Goal: Transaction & Acquisition: Purchase product/service

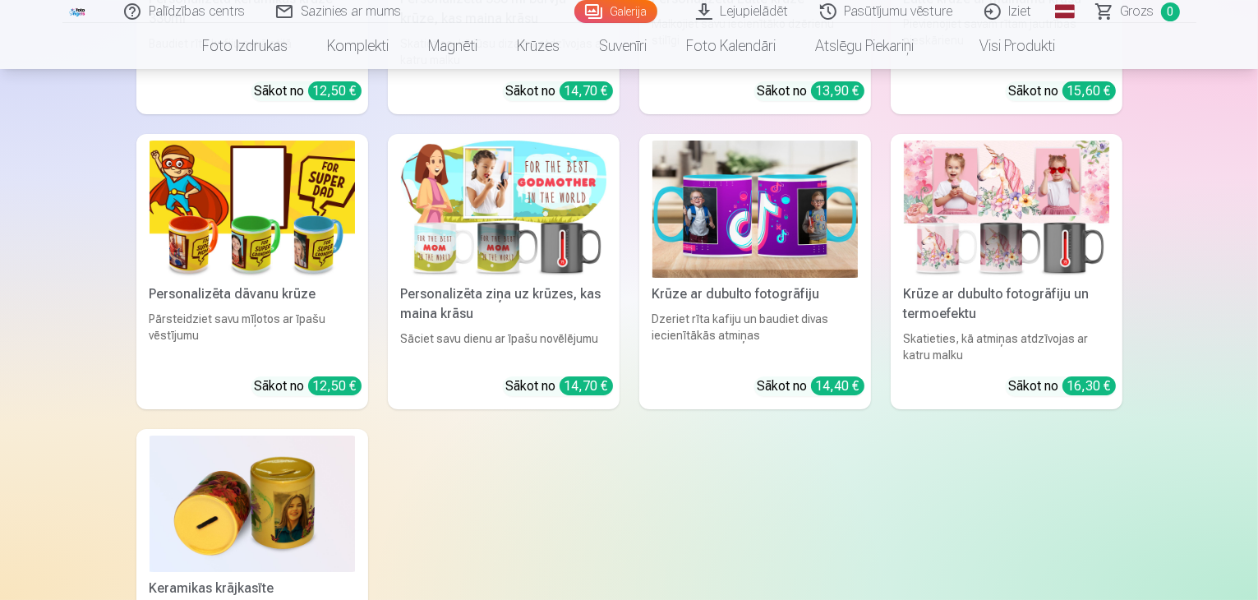
scroll to position [5505, 0]
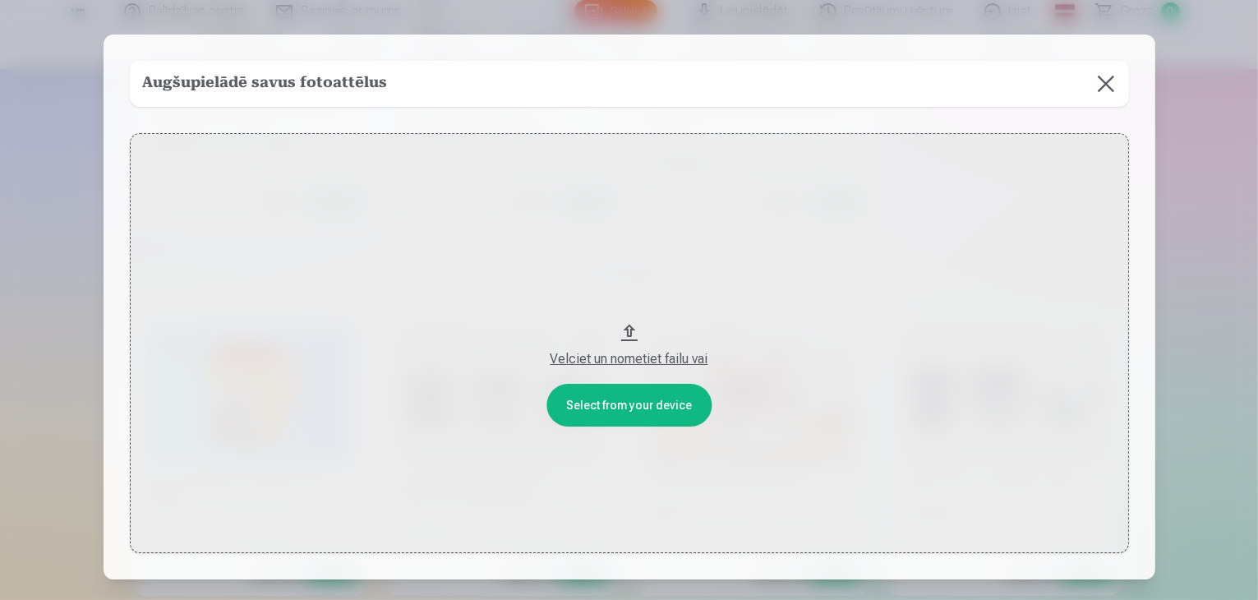
scroll to position [5521, 0]
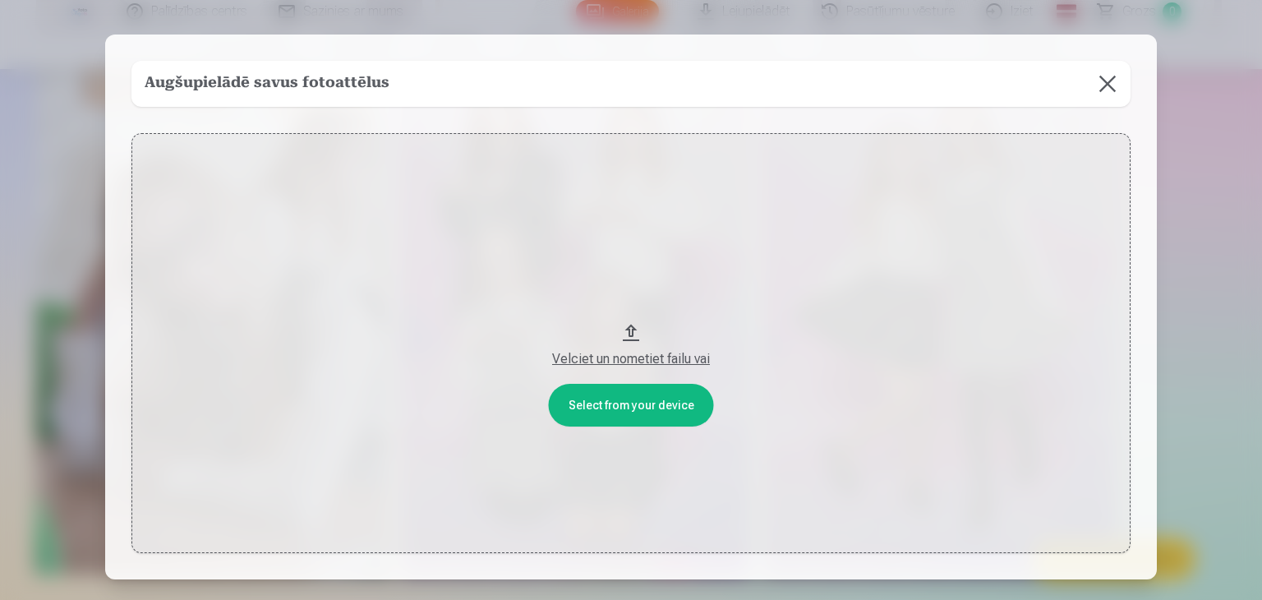
click at [1101, 82] on button at bounding box center [1108, 84] width 46 height 46
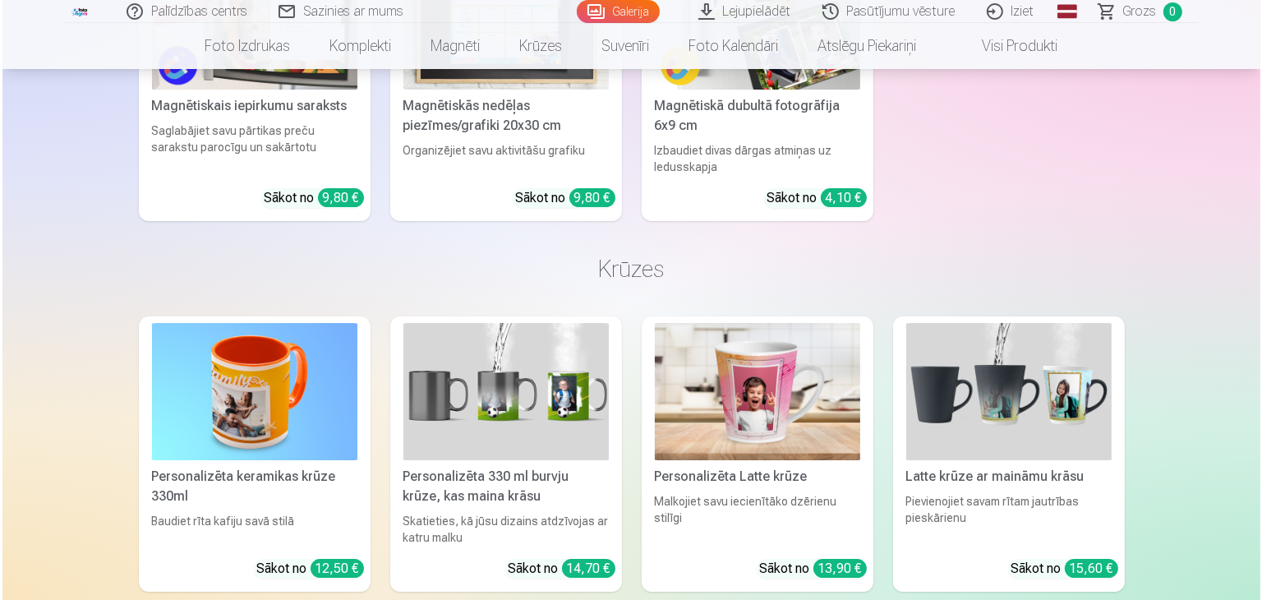
scroll to position [5536, 0]
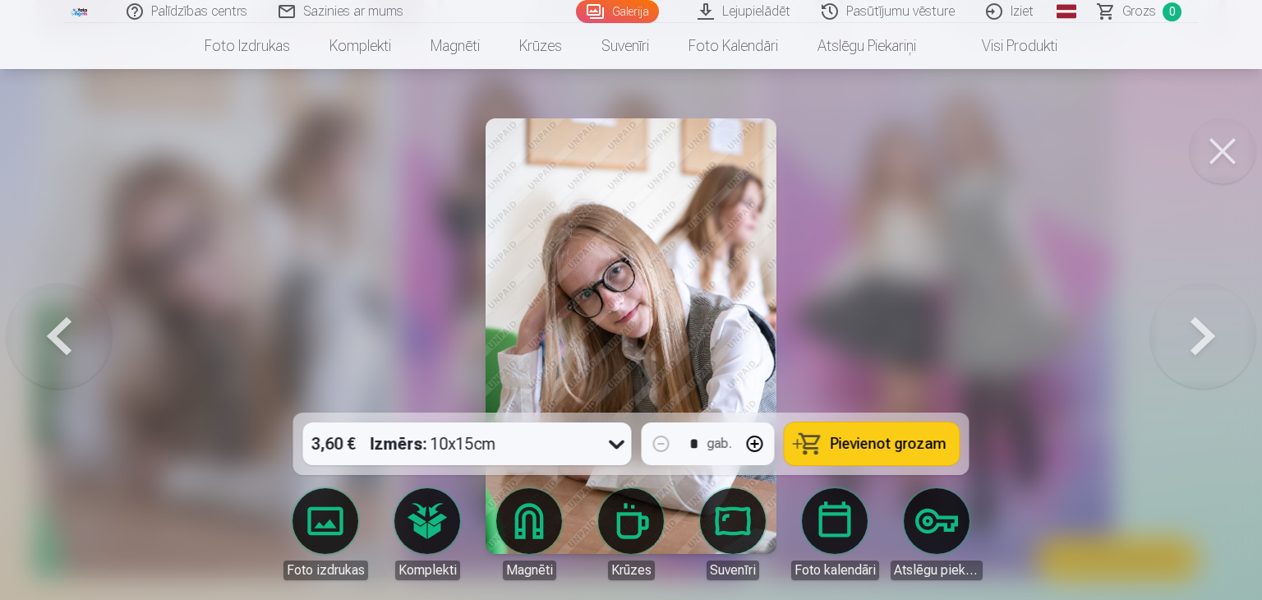
click at [1226, 150] on button at bounding box center [1223, 151] width 66 height 66
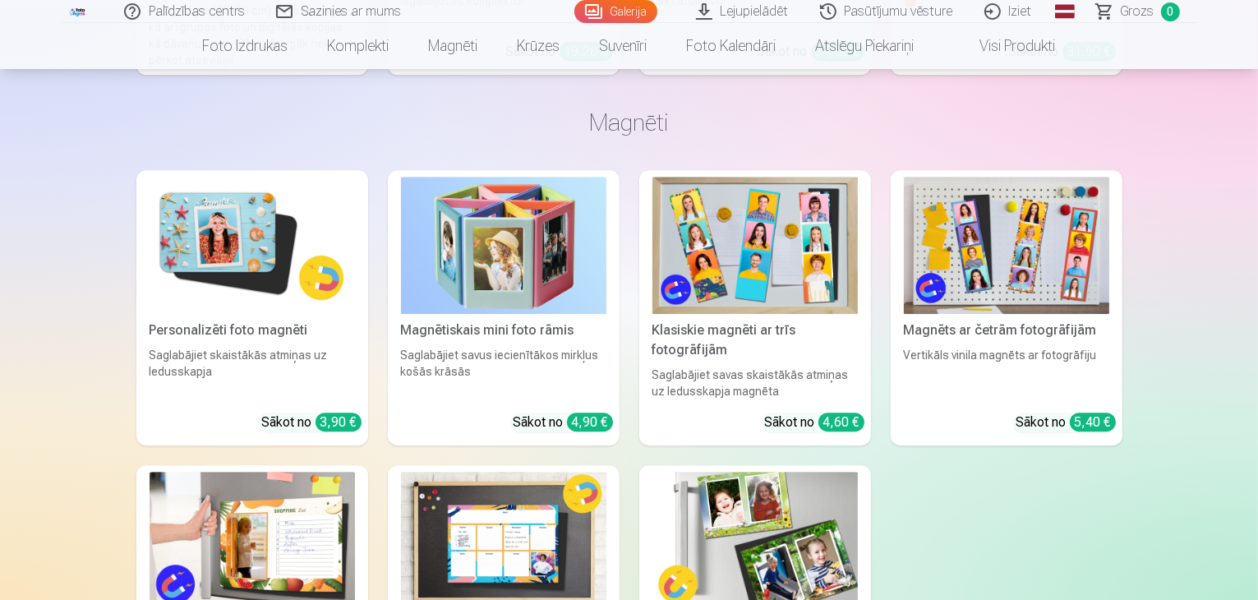
scroll to position [4946, 0]
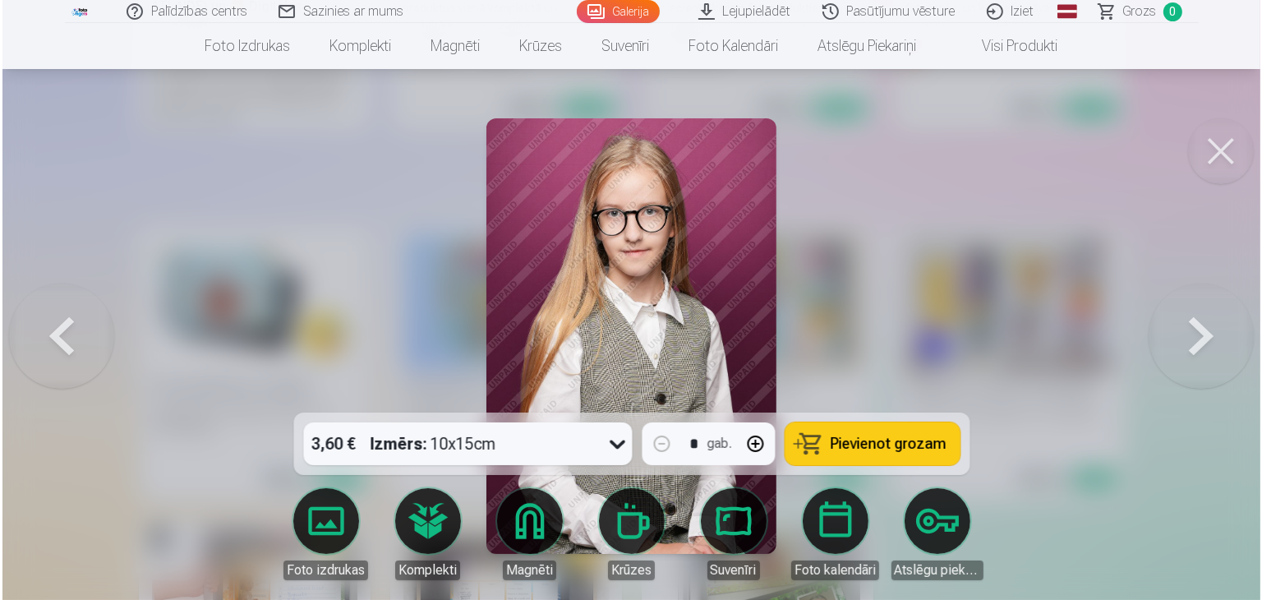
scroll to position [4959, 0]
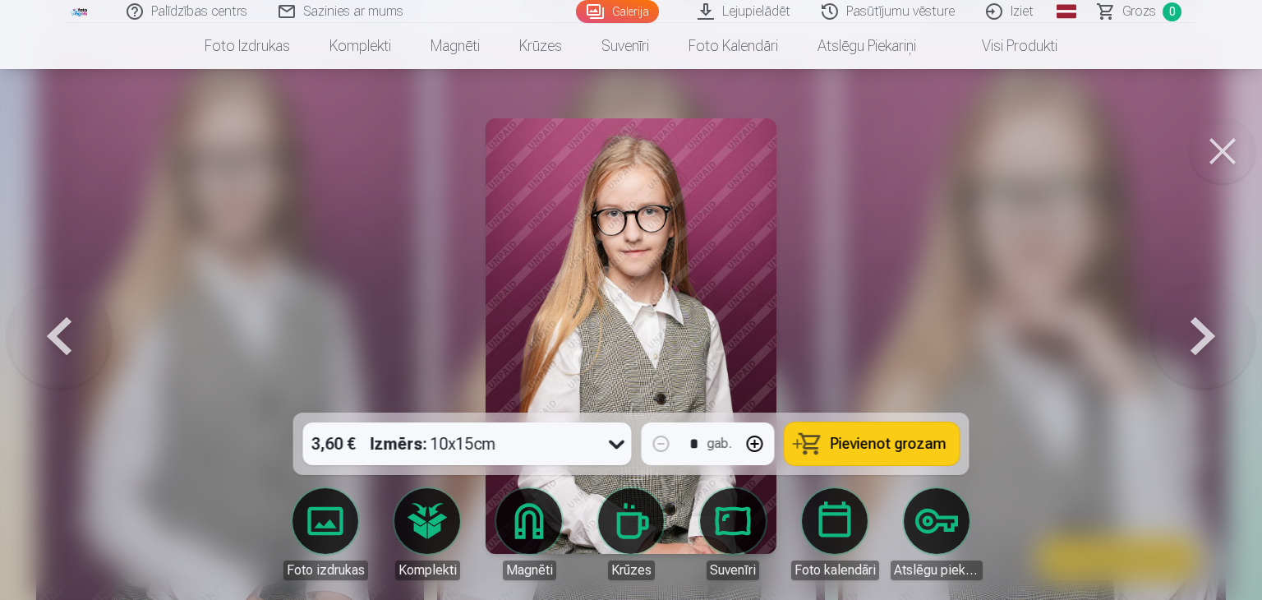
click at [750, 447] on button "button" at bounding box center [754, 443] width 39 height 39
click at [884, 445] on span "Pievienot grozam" at bounding box center [889, 443] width 116 height 15
type input "*"
click at [1223, 151] on button at bounding box center [1223, 151] width 66 height 66
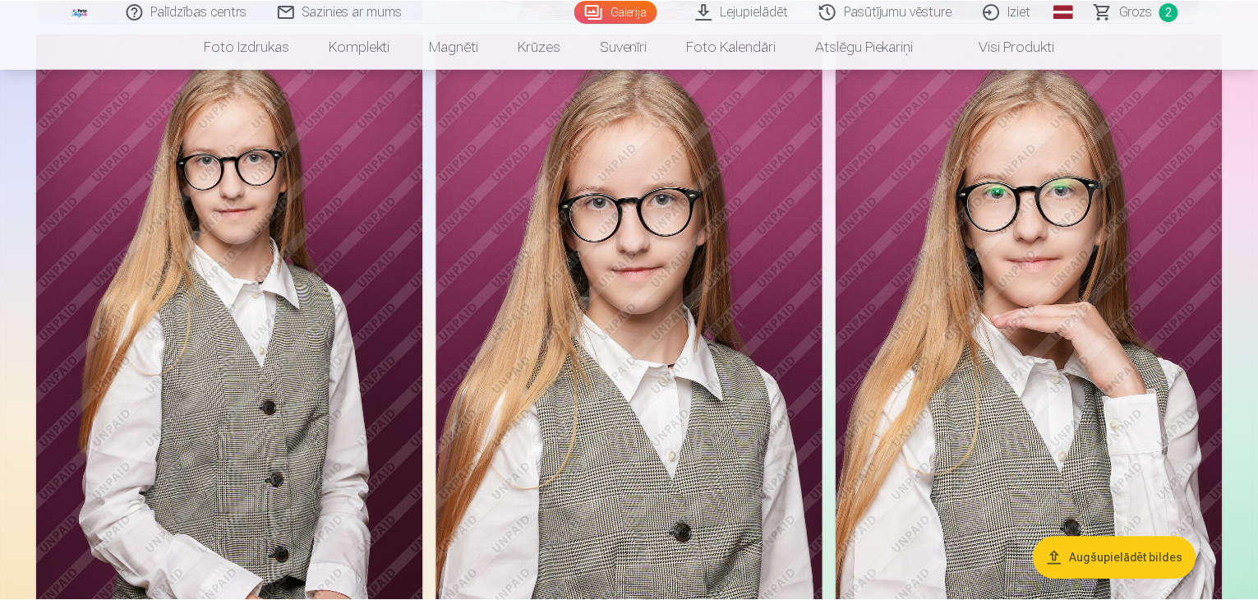
scroll to position [4946, 0]
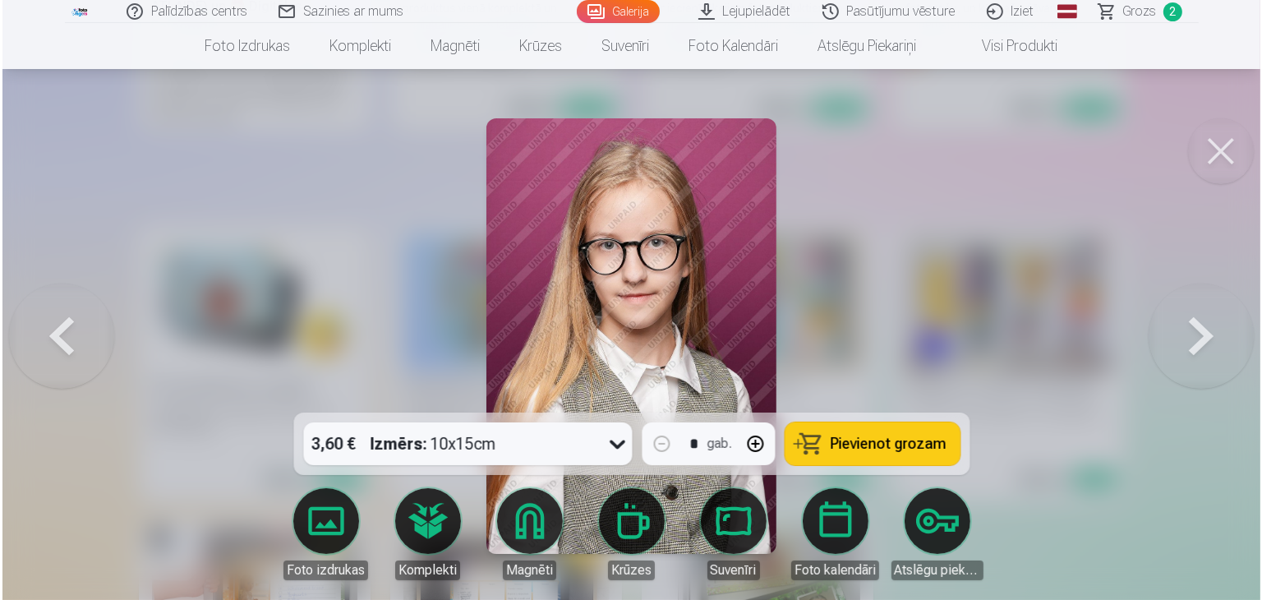
scroll to position [4959, 0]
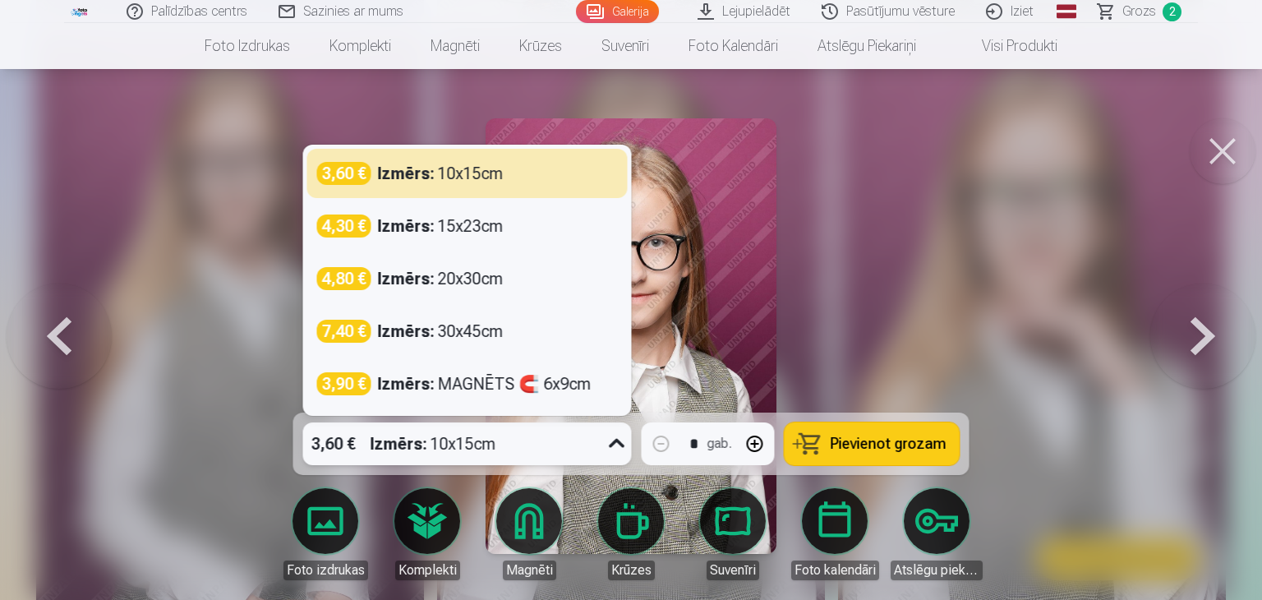
click at [608, 446] on icon at bounding box center [617, 444] width 26 height 26
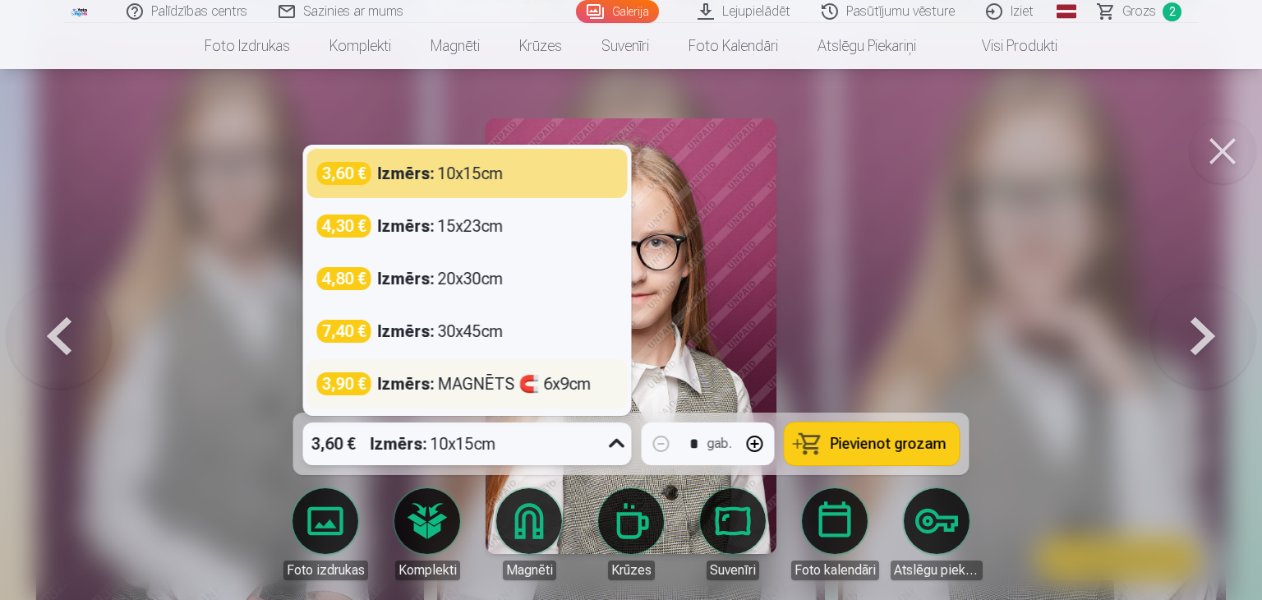
click at [463, 394] on div "Izmērs : MAGNĒTS 🧲 6x9cm" at bounding box center [485, 383] width 214 height 23
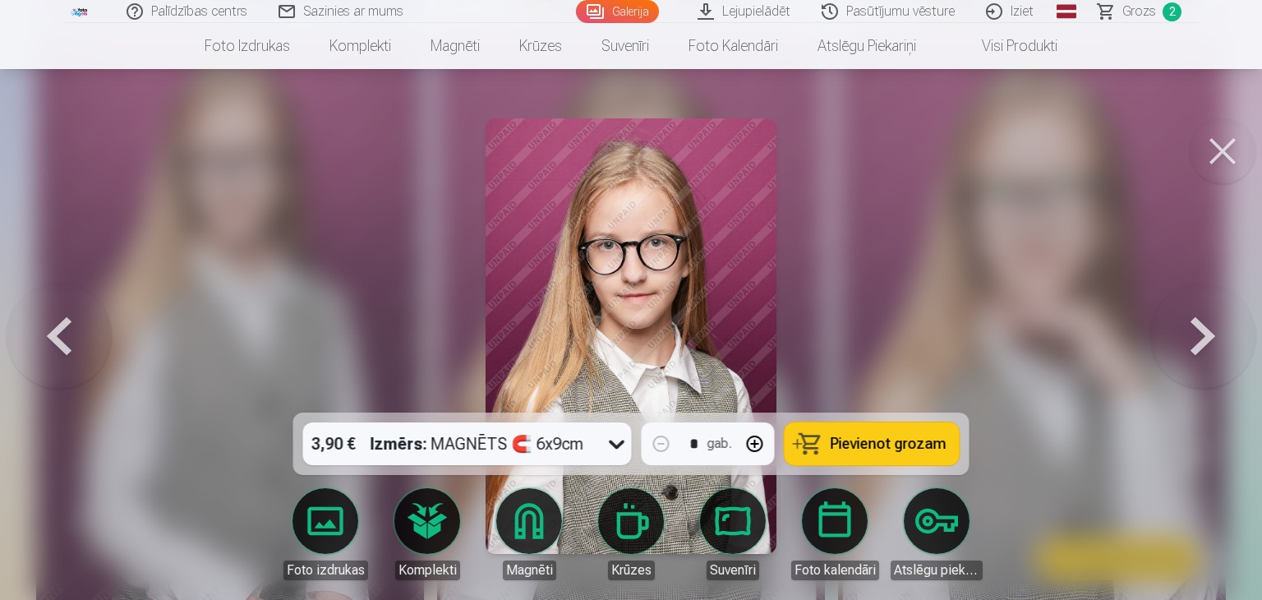
click at [874, 448] on span "Pievienot grozam" at bounding box center [889, 443] width 116 height 15
click at [1223, 144] on button at bounding box center [1223, 151] width 66 height 66
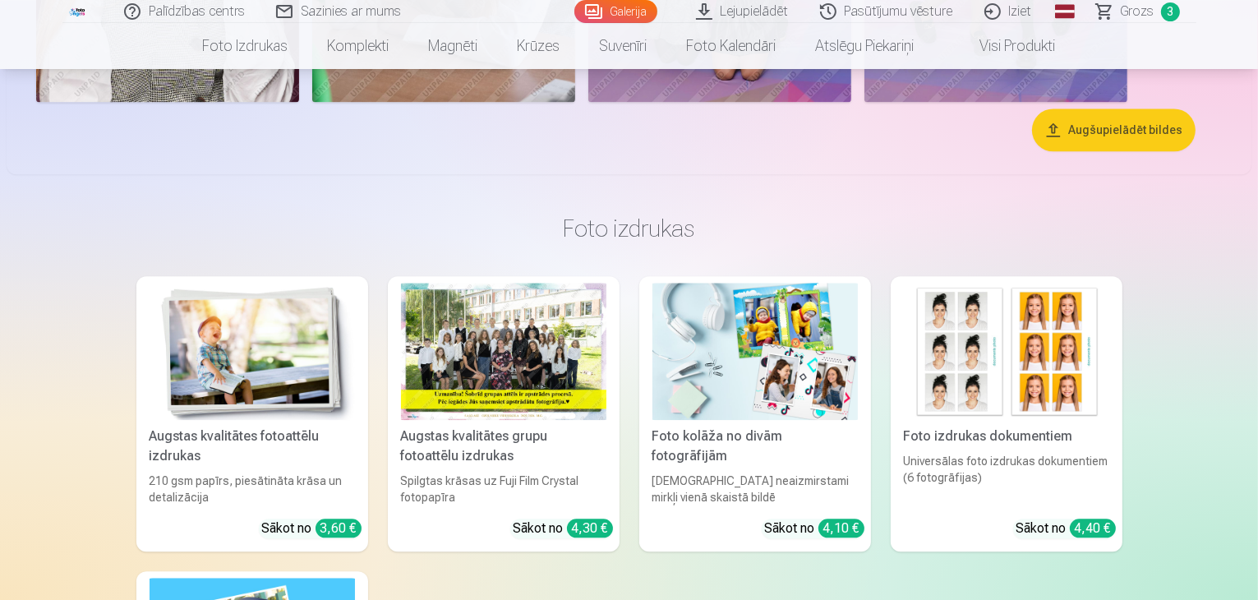
scroll to position [3795, 0]
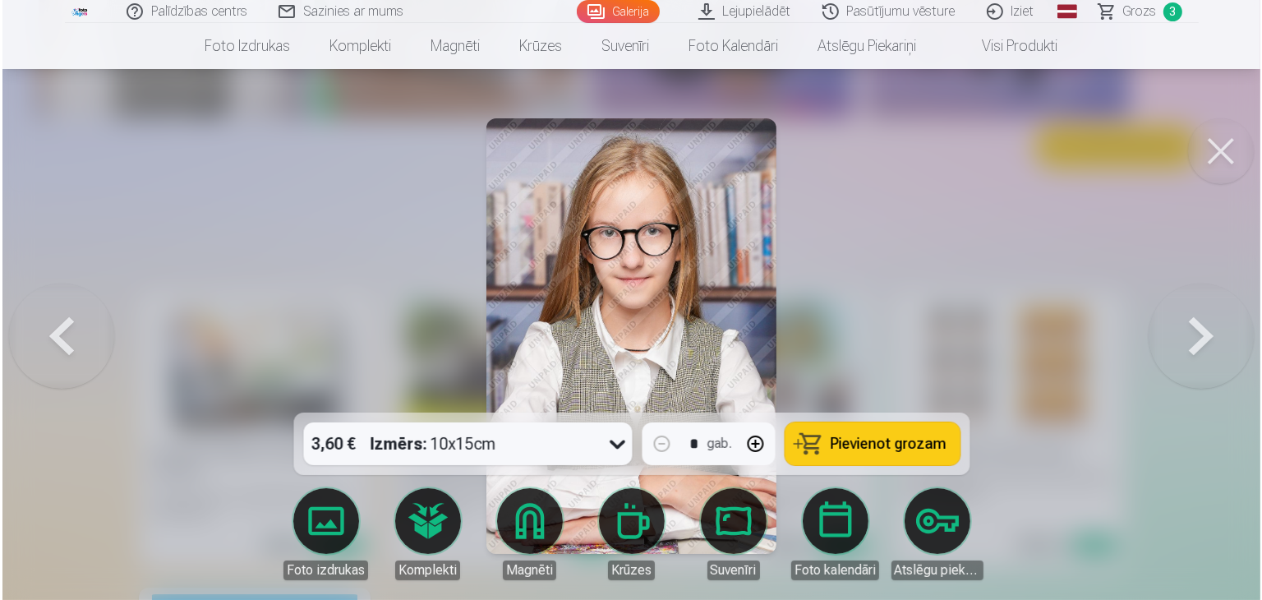
scroll to position [3805, 0]
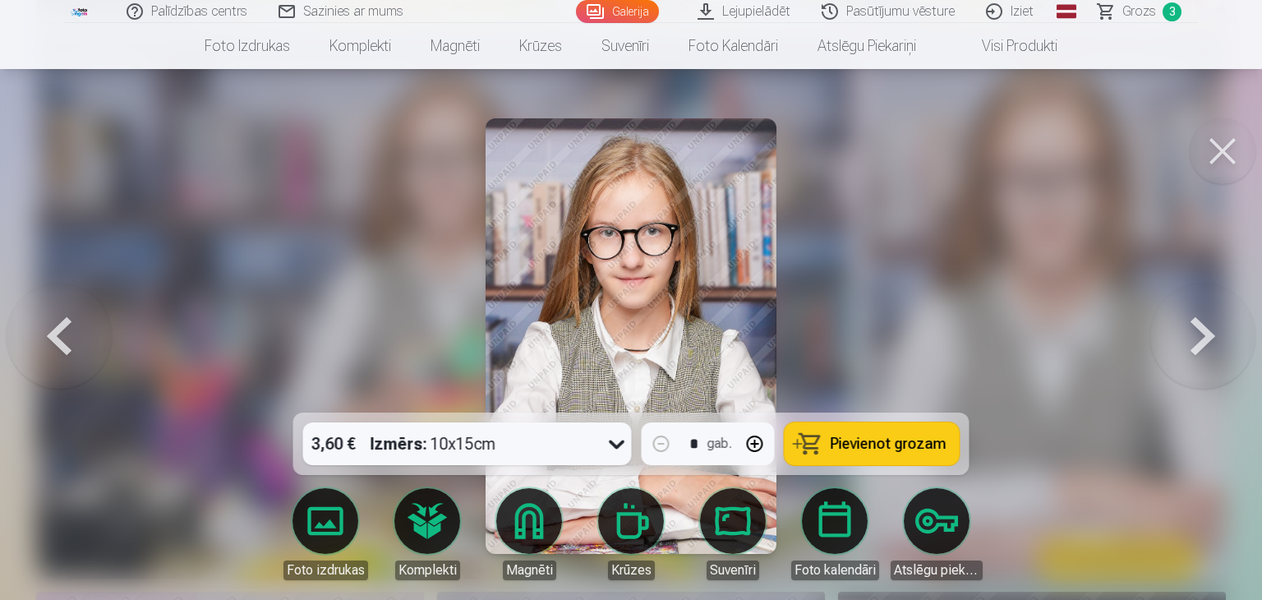
click at [887, 436] on span "Pievienot grozam" at bounding box center [889, 443] width 116 height 15
click at [1210, 150] on button at bounding box center [1223, 151] width 66 height 66
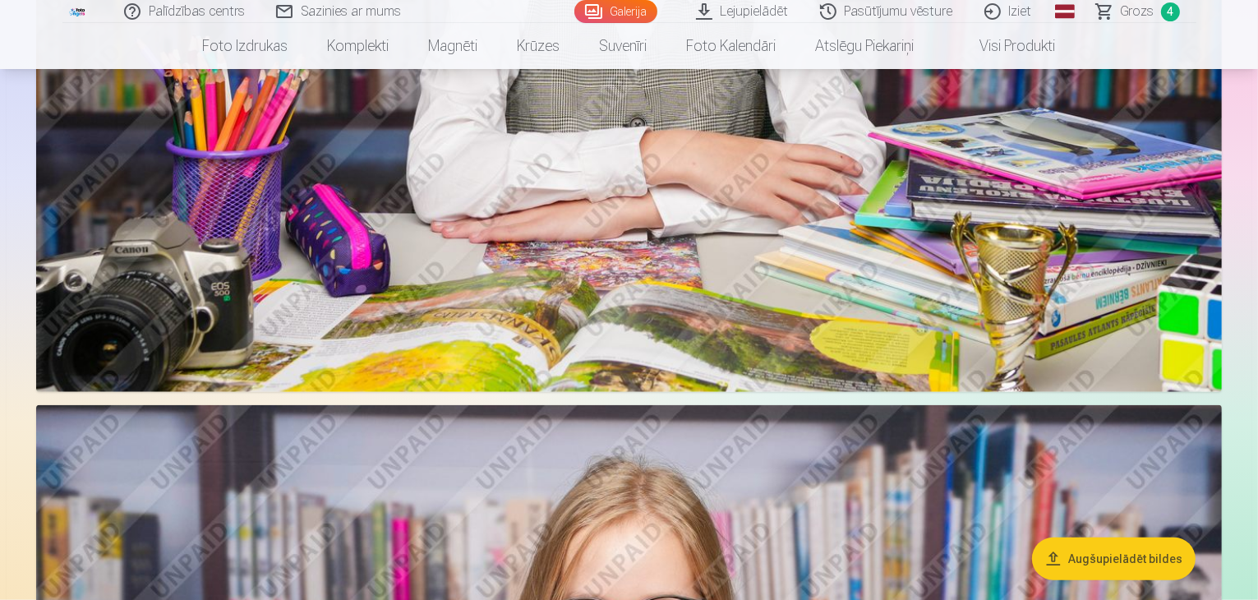
scroll to position [1412, 0]
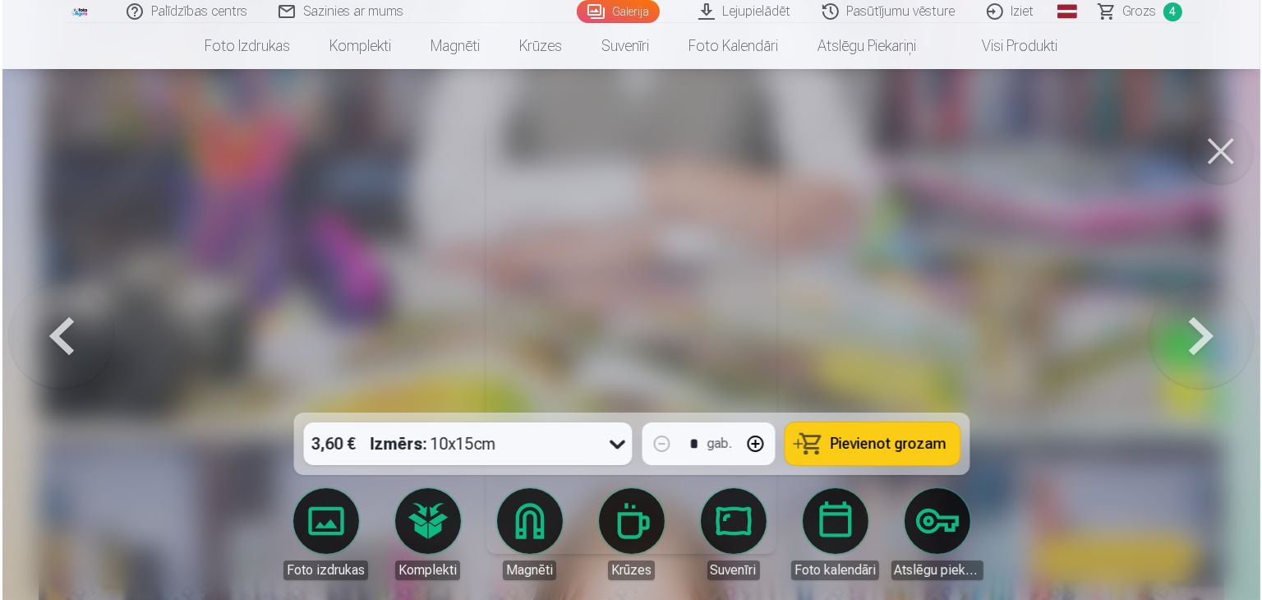
scroll to position [1416, 0]
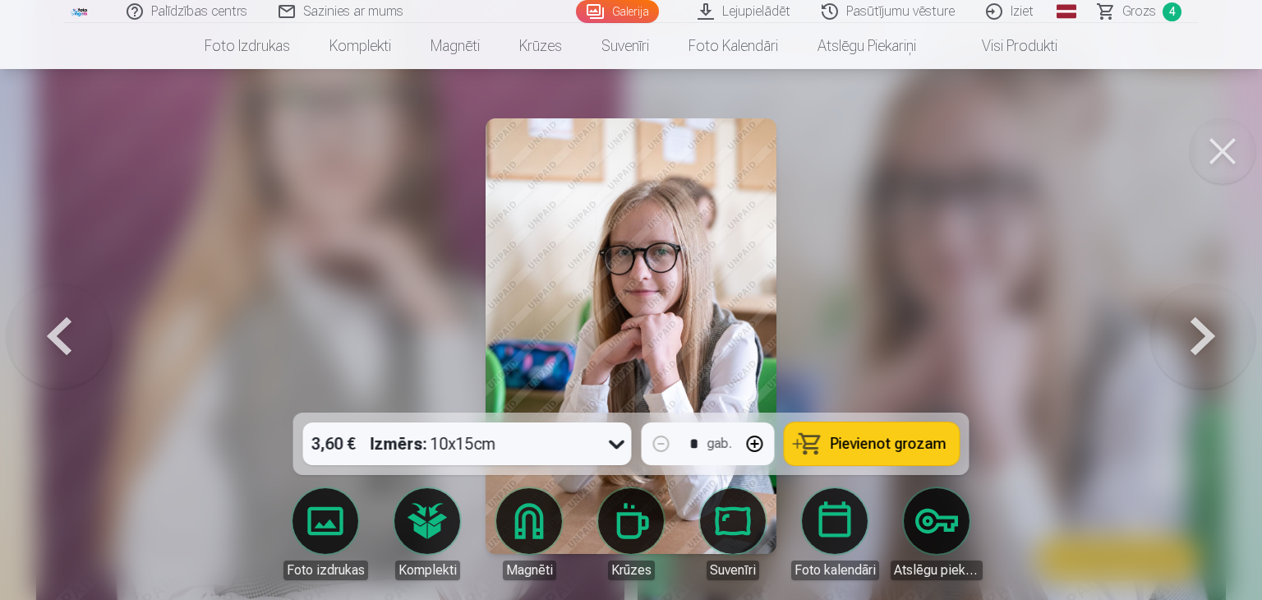
click at [613, 440] on icon at bounding box center [617, 444] width 26 height 26
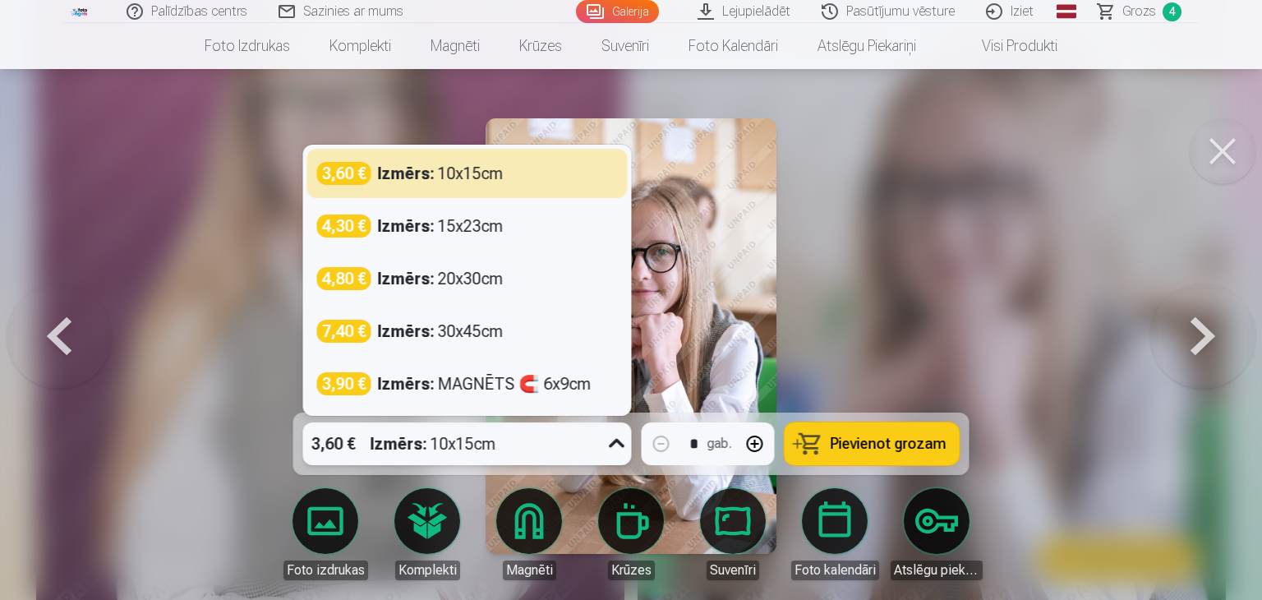
click at [613, 440] on icon at bounding box center [617, 444] width 26 height 26
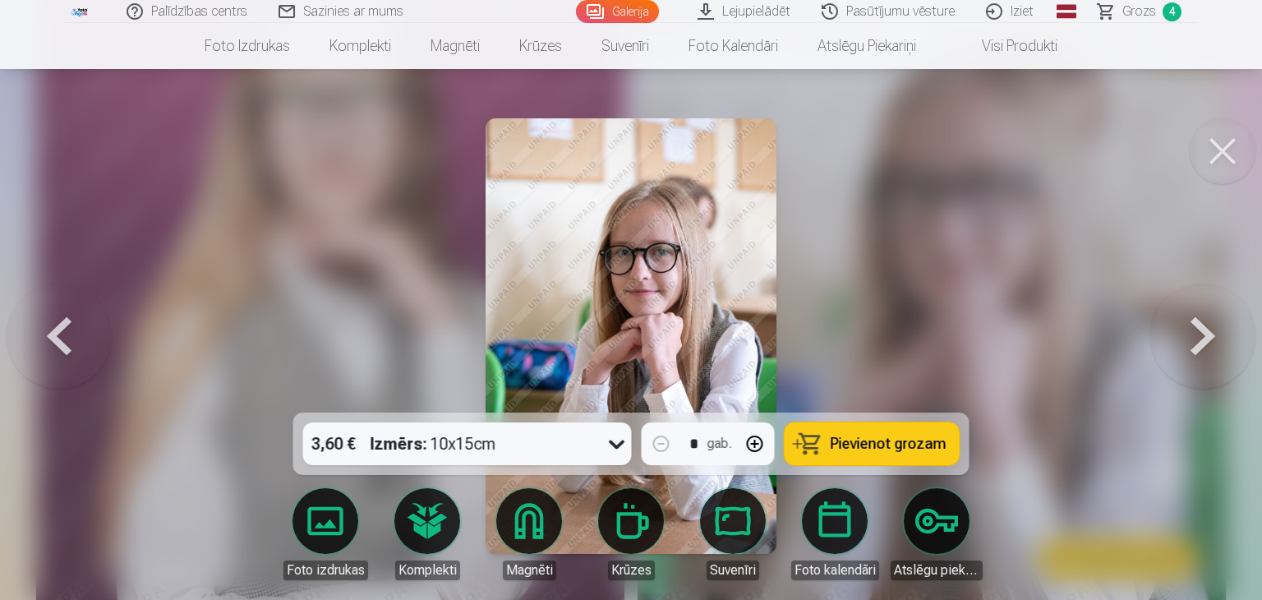
click at [922, 440] on span "Pievienot grozam" at bounding box center [889, 443] width 116 height 15
click at [1224, 145] on button at bounding box center [1223, 151] width 66 height 66
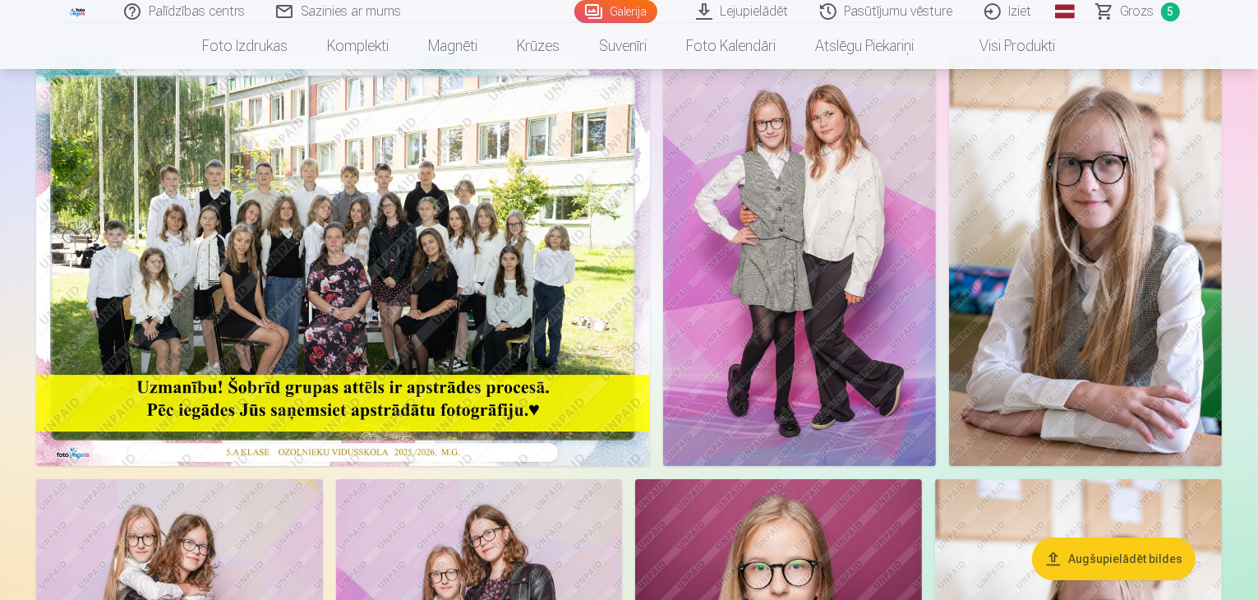
scroll to position [98, 0]
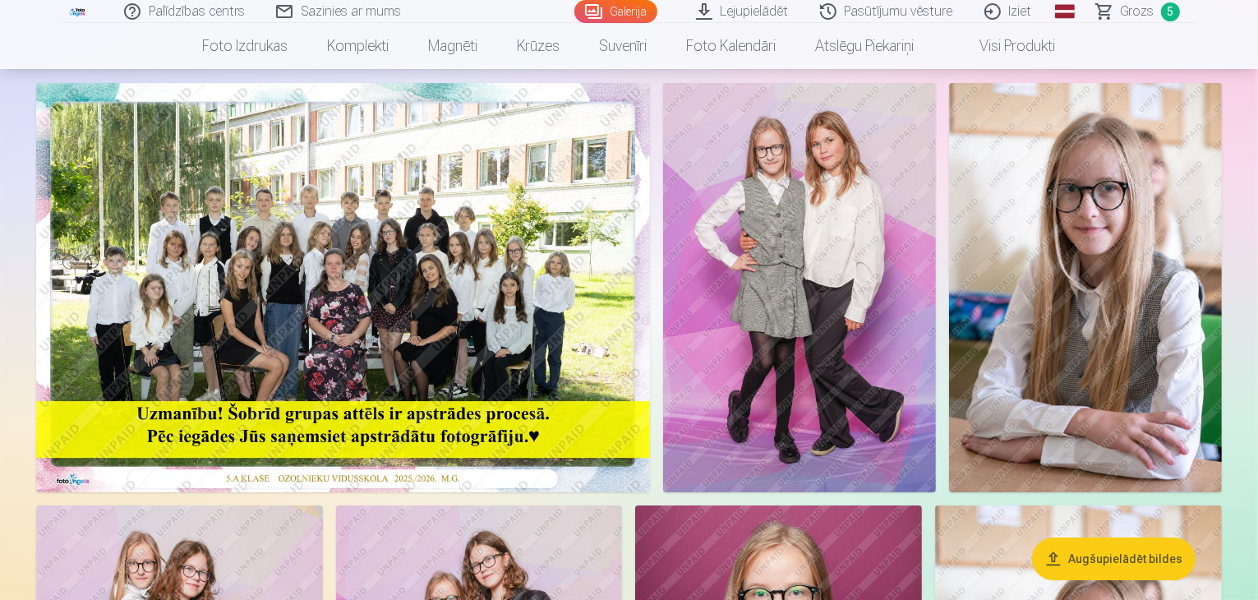
click at [650, 445] on img at bounding box center [343, 287] width 614 height 409
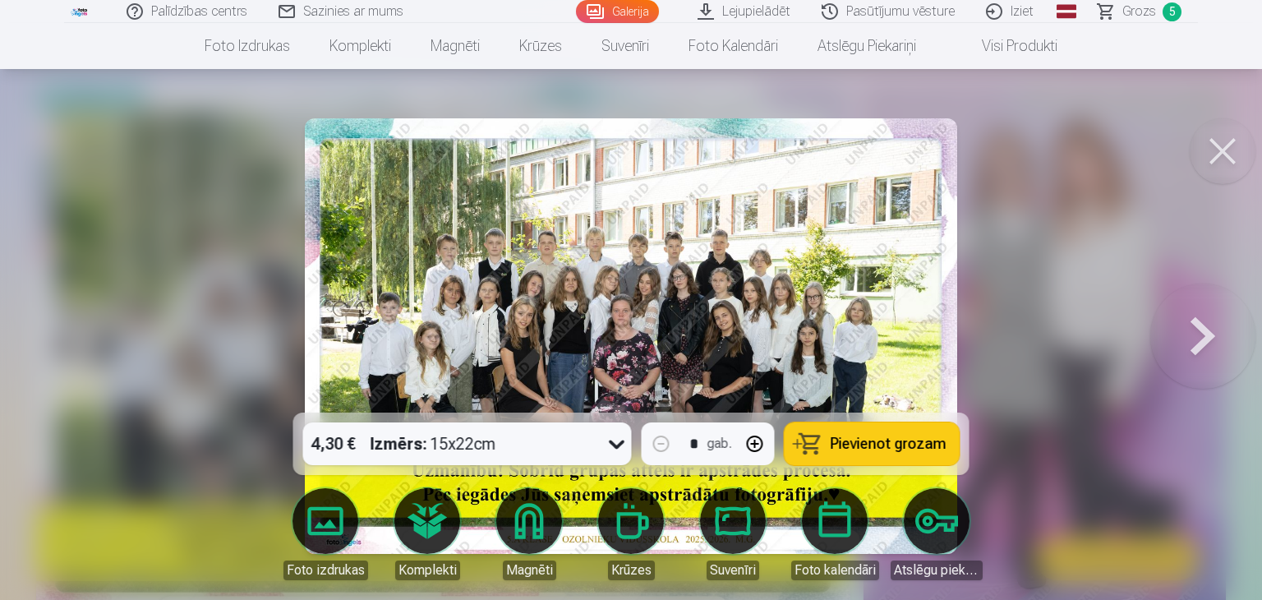
click at [621, 435] on icon at bounding box center [617, 444] width 26 height 26
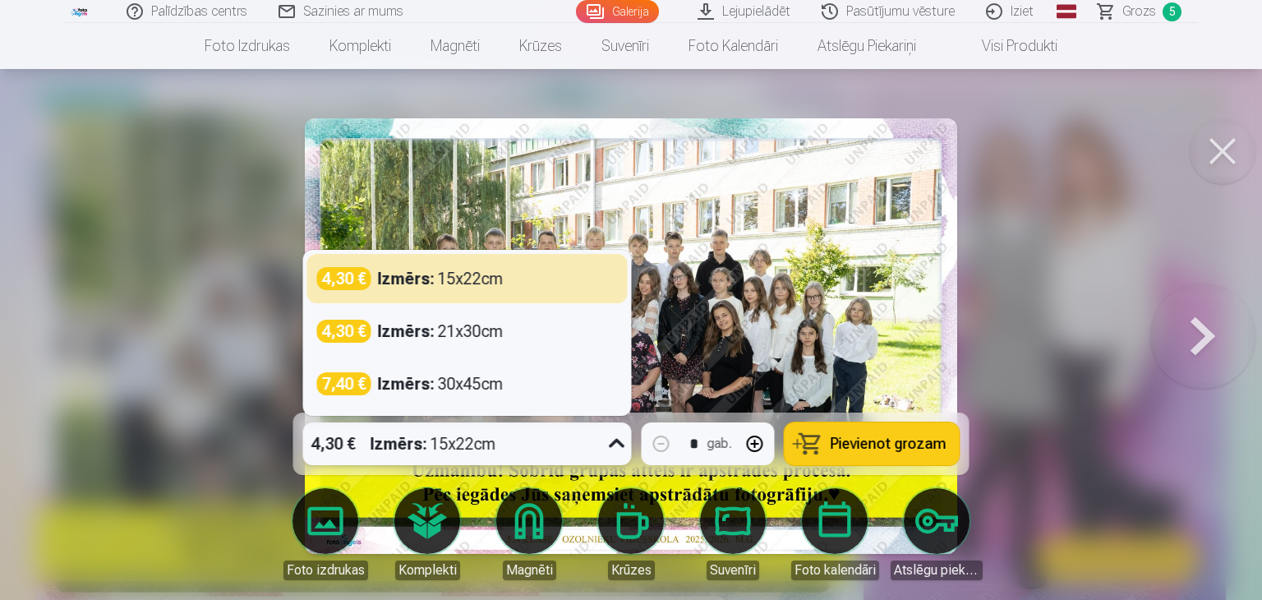
click at [621, 441] on icon at bounding box center [617, 444] width 26 height 26
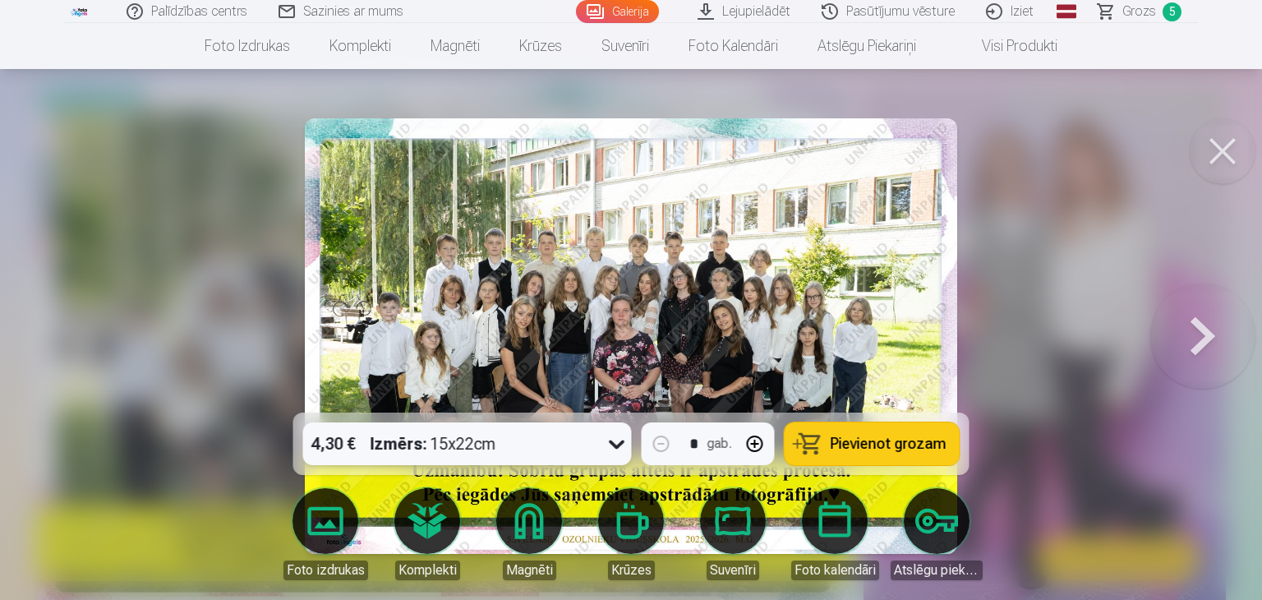
click at [897, 443] on span "Pievienot grozam" at bounding box center [889, 443] width 116 height 15
click at [1223, 144] on button at bounding box center [1223, 151] width 66 height 66
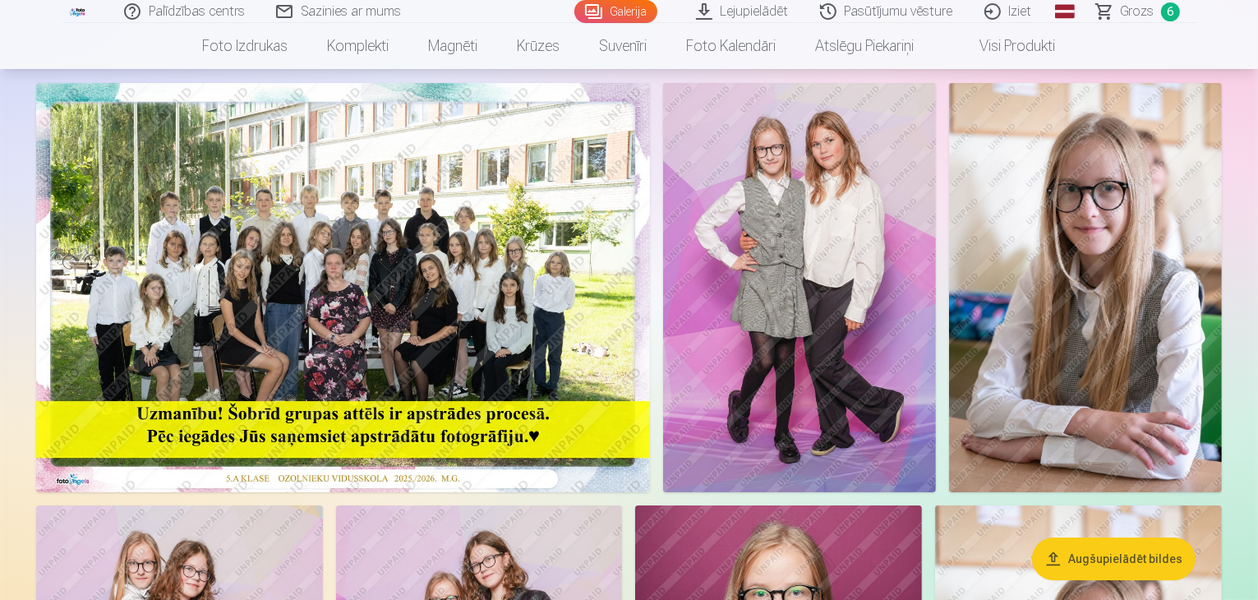
click at [936, 296] on img at bounding box center [799, 287] width 273 height 409
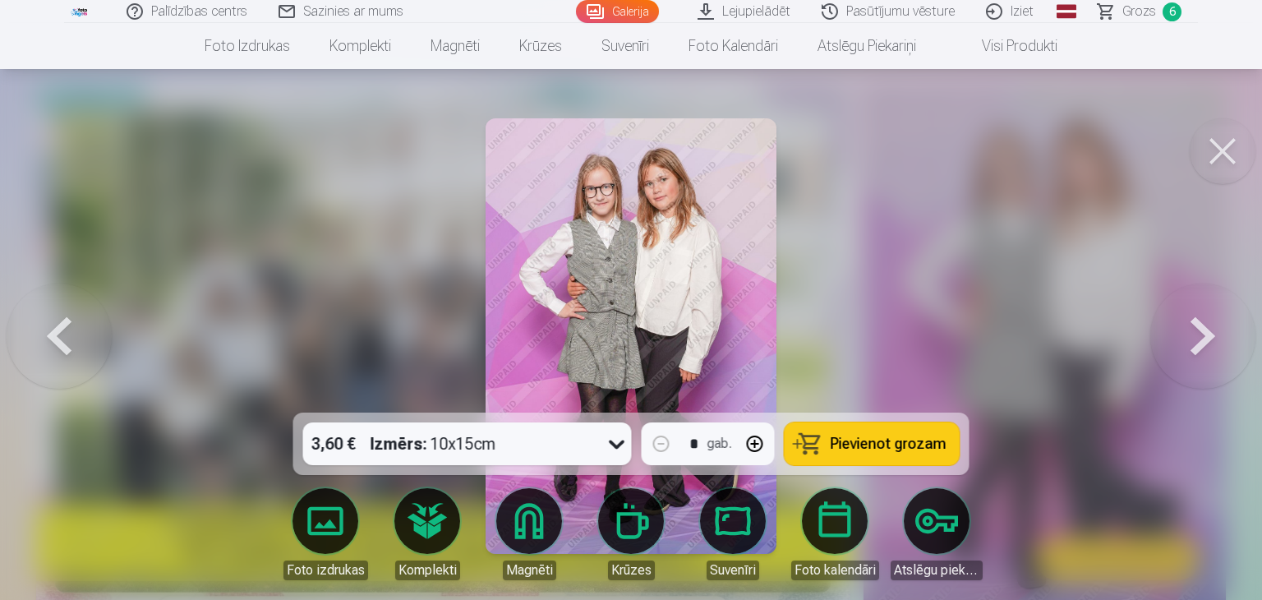
click at [1225, 146] on button at bounding box center [1223, 151] width 66 height 66
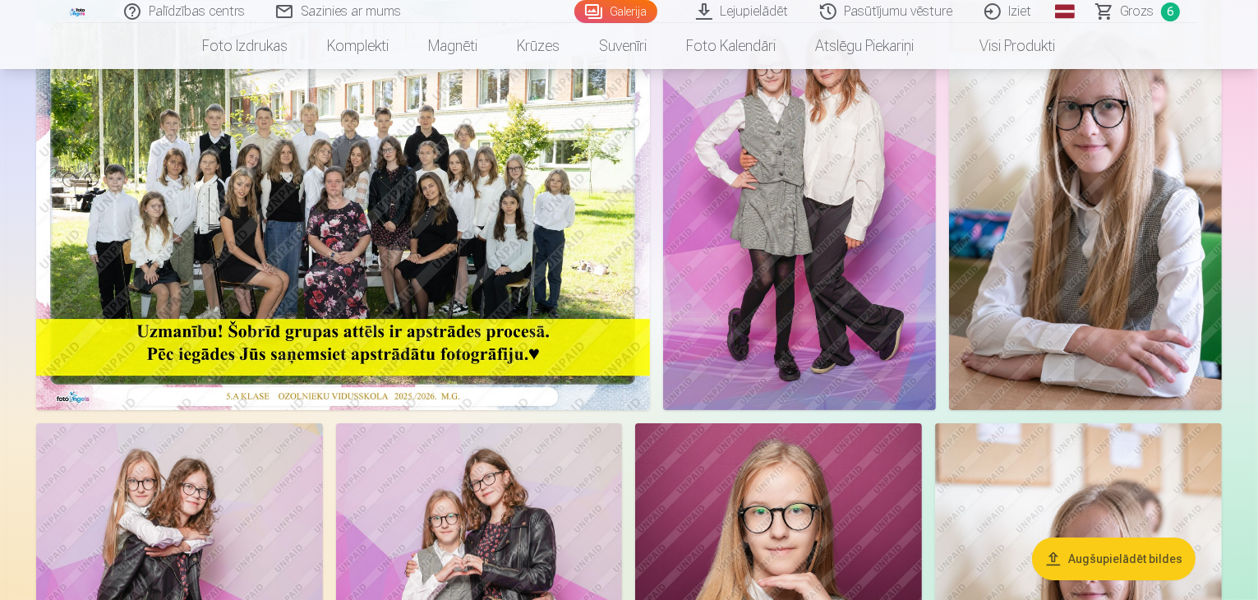
scroll to position [98, 0]
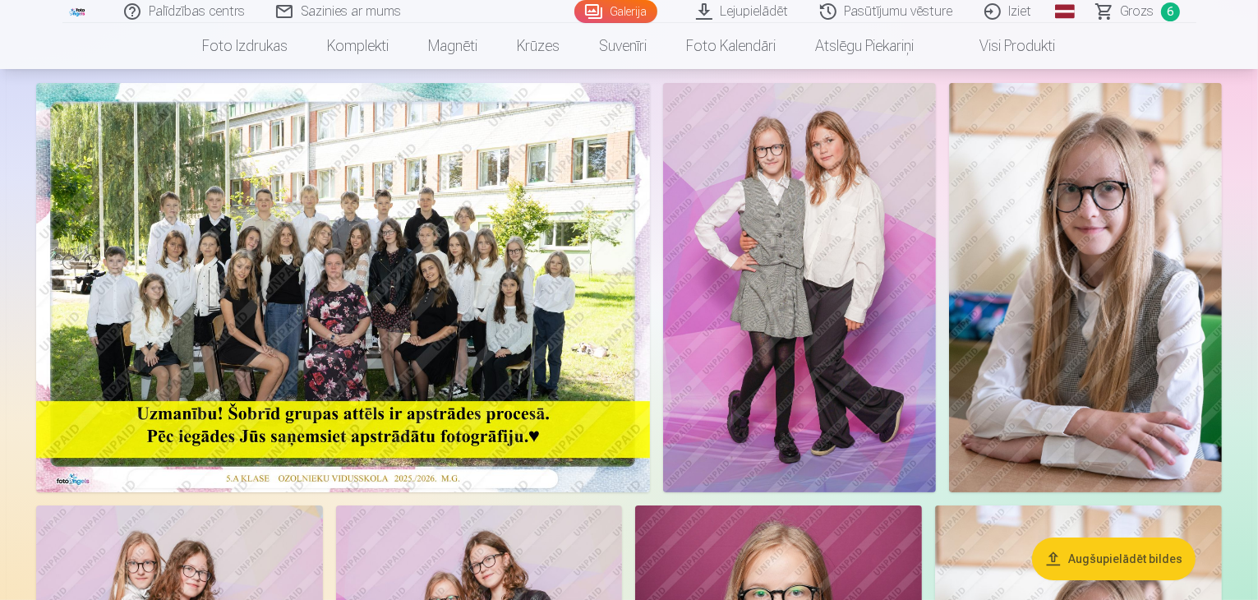
click at [1163, 9] on span "6" at bounding box center [1170, 11] width 19 height 19
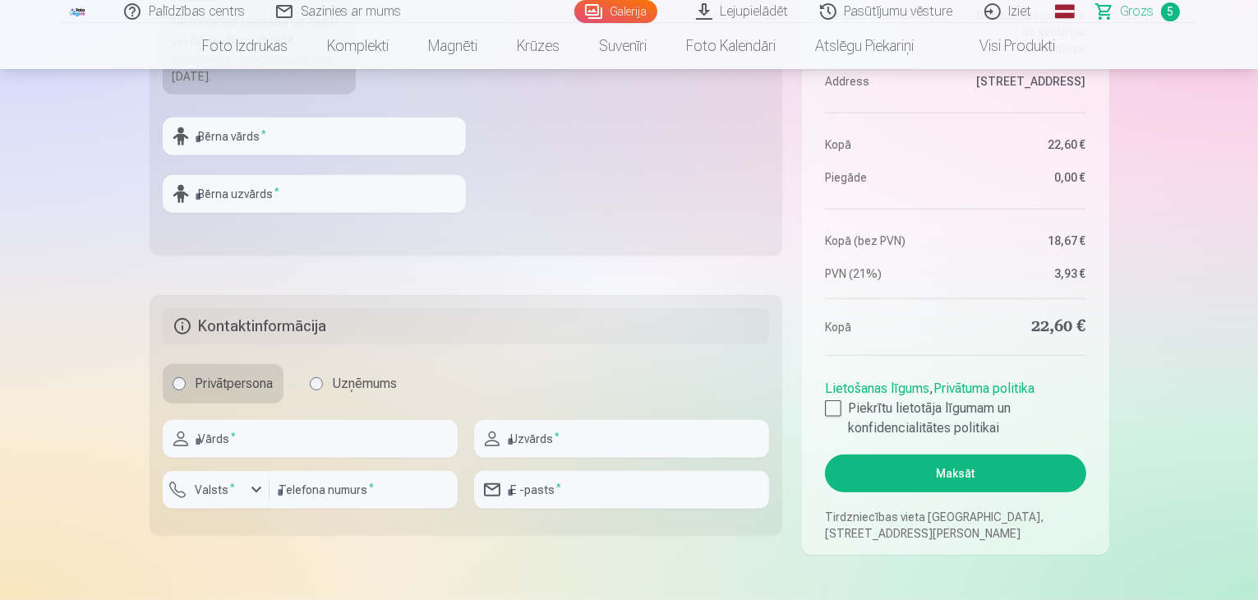
scroll to position [739, 0]
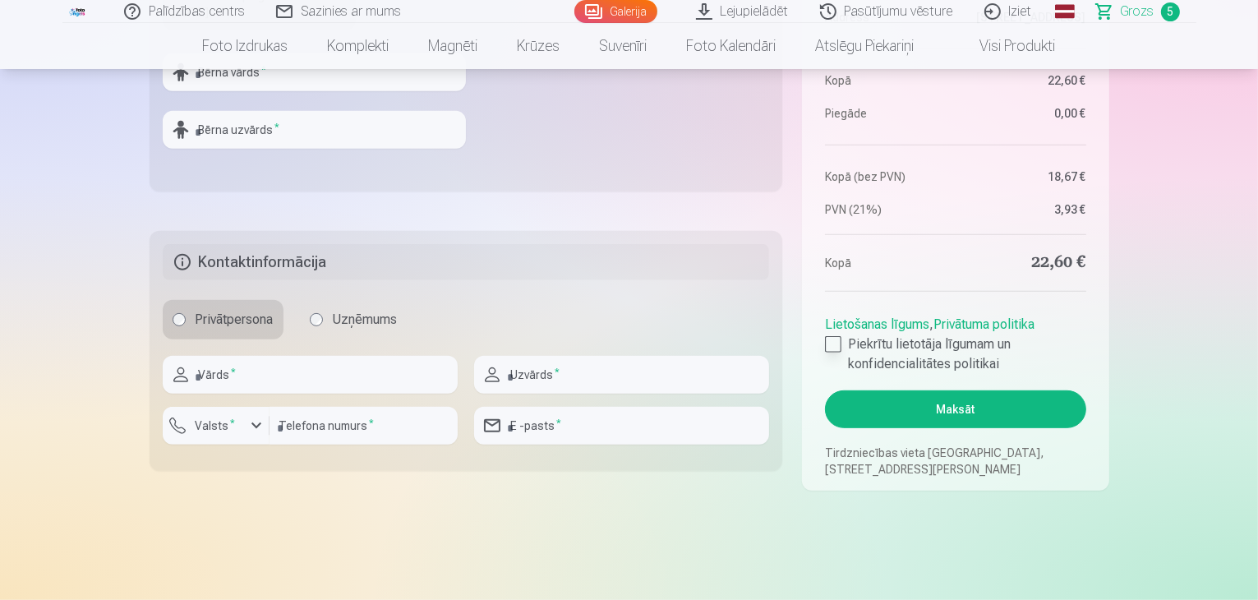
click at [832, 339] on div at bounding box center [833, 344] width 16 height 16
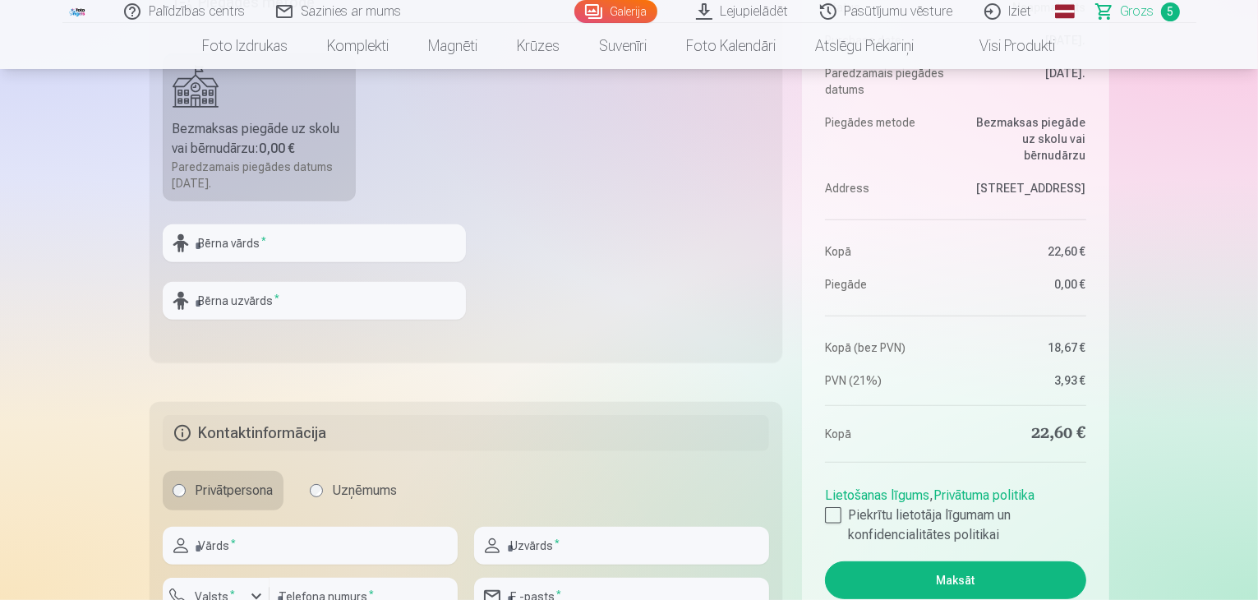
scroll to position [575, 0]
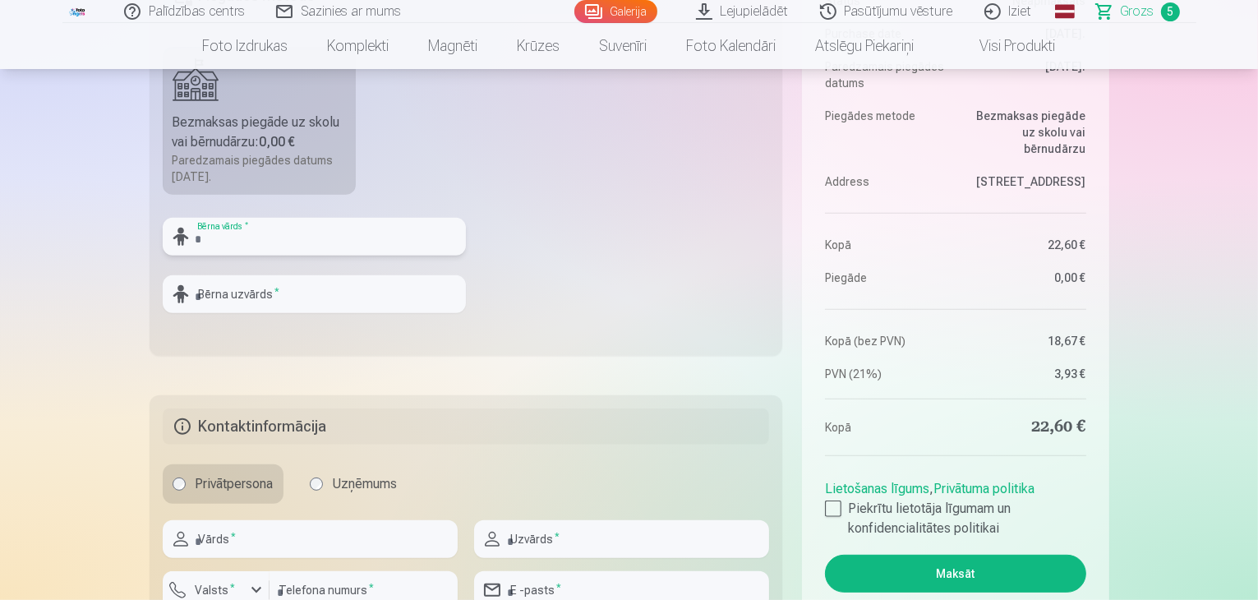
click at [326, 238] on input "text" at bounding box center [314, 237] width 303 height 38
type input "******"
click at [325, 280] on input "text" at bounding box center [314, 294] width 303 height 38
type input "*******"
click at [555, 274] on fieldset "Piegādes metode Bezmaksas piegāde uz skolu vai bērnudārzu : 0,00 € Paredzamais …" at bounding box center [466, 160] width 633 height 391
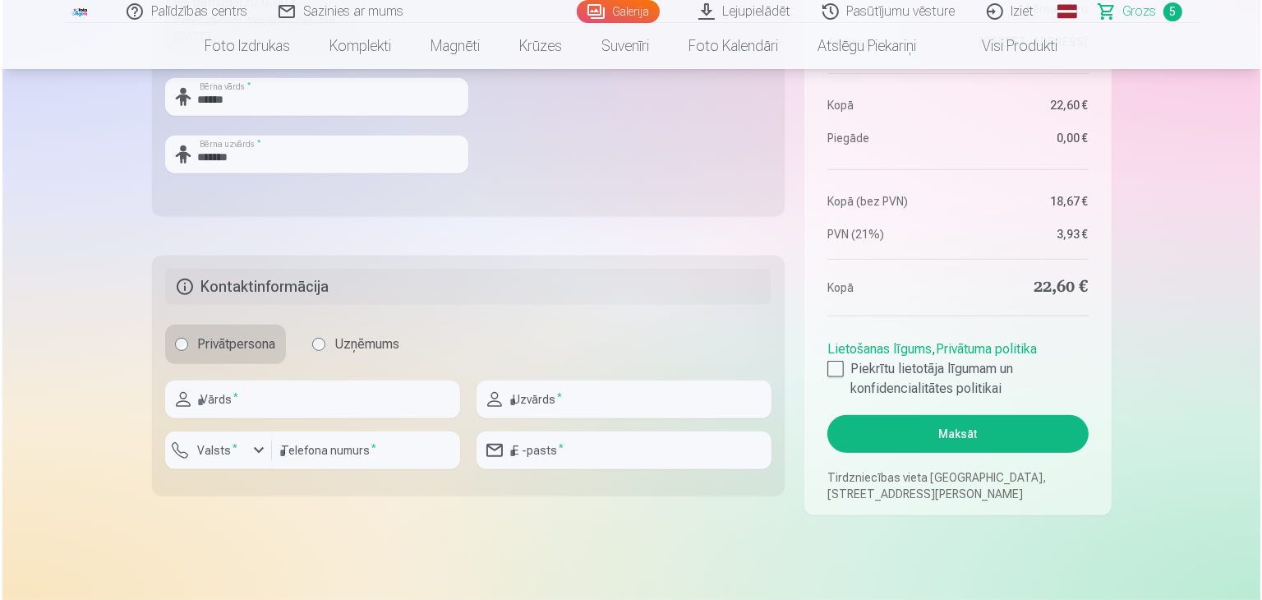
scroll to position [739, 0]
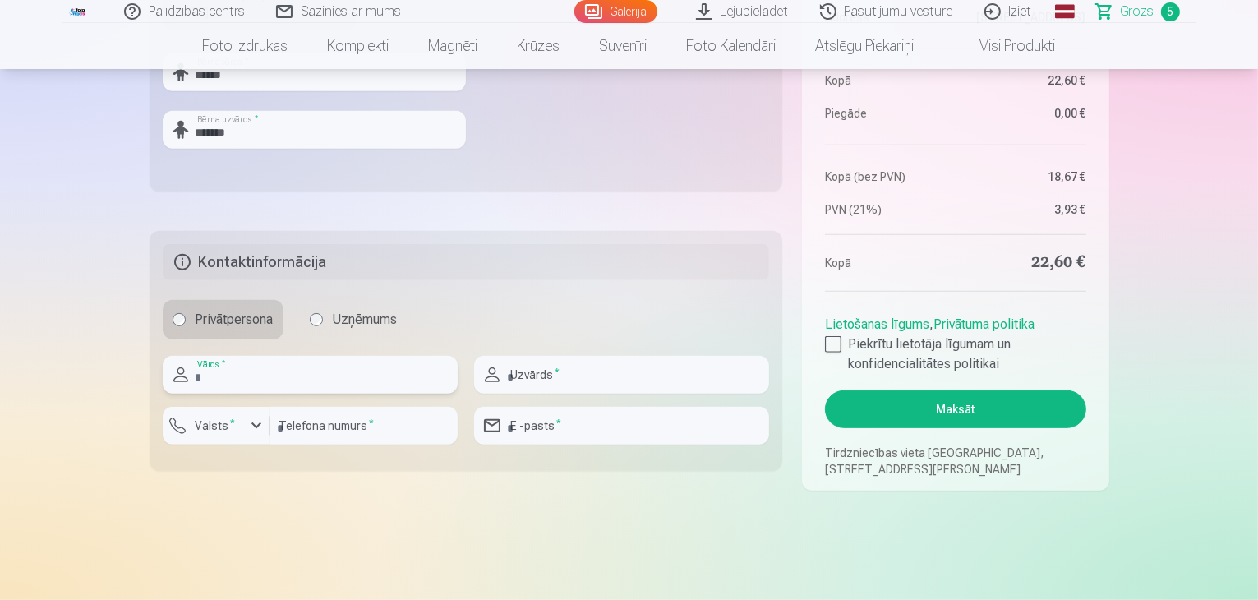
click at [244, 371] on input "text" at bounding box center [310, 375] width 295 height 38
type input "****"
type input "*******"
click at [352, 431] on input "number" at bounding box center [364, 426] width 188 height 38
type input "********"
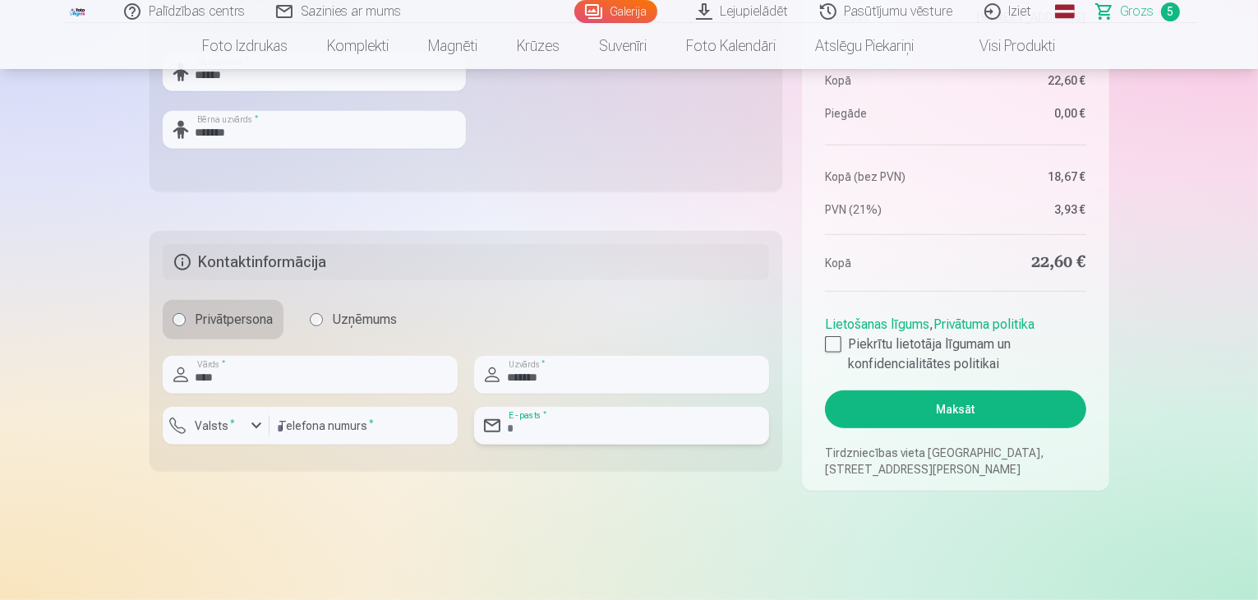
click at [612, 422] on input "email" at bounding box center [621, 426] width 295 height 38
type input "**********"
click at [633, 465] on fieldset "**********" at bounding box center [466, 351] width 633 height 240
click at [978, 404] on button "Maksāt" at bounding box center [955, 409] width 260 height 38
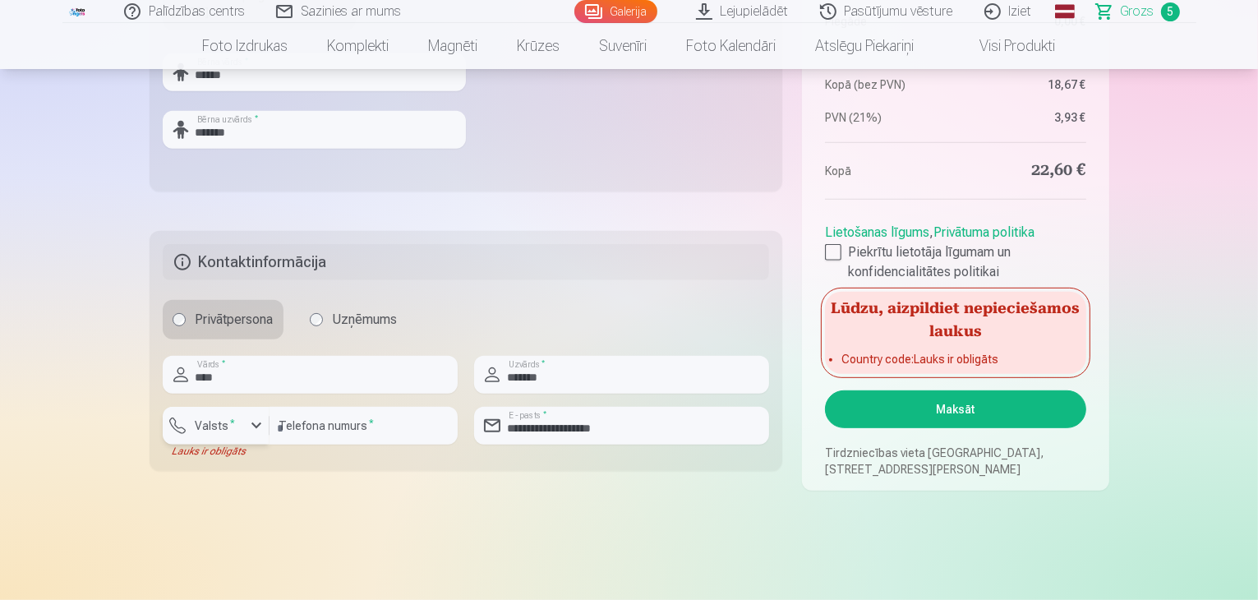
click at [260, 417] on div "button" at bounding box center [256, 426] width 20 height 20
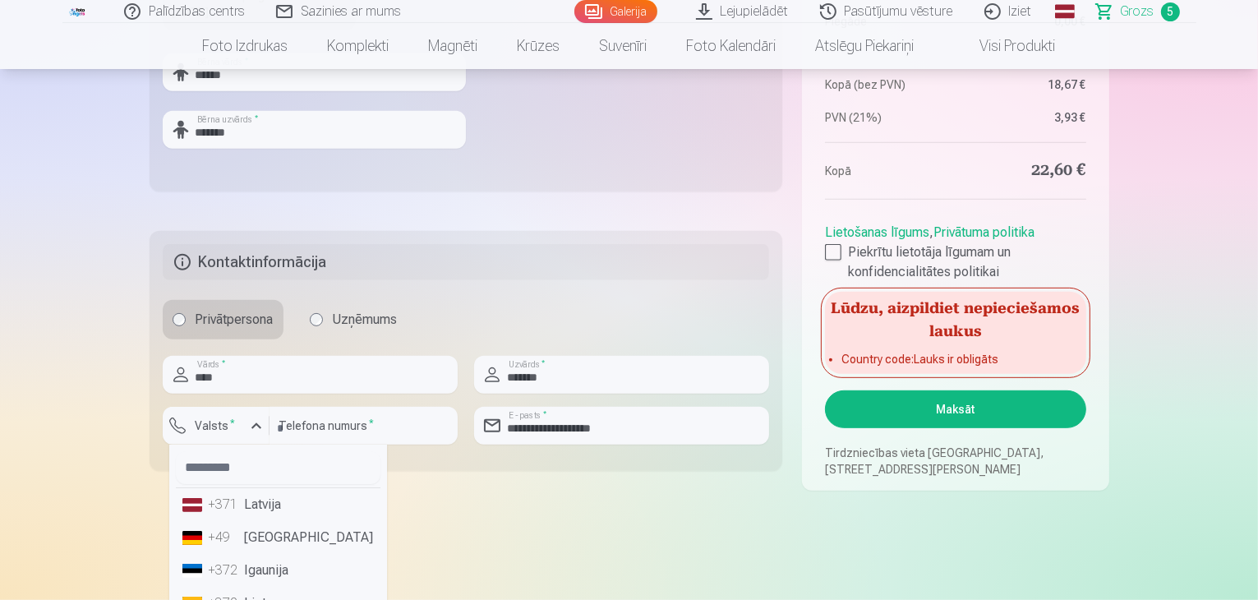
click at [271, 512] on li "+371 Latvija" at bounding box center [278, 504] width 205 height 33
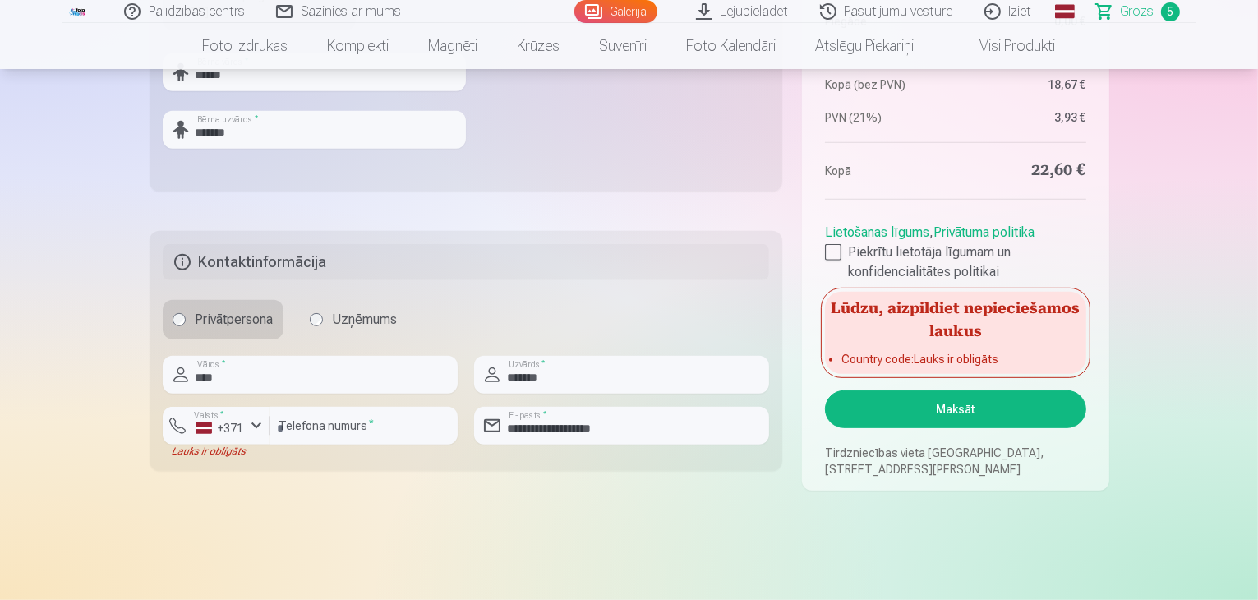
click at [903, 407] on button "Maksāt" at bounding box center [955, 409] width 260 height 38
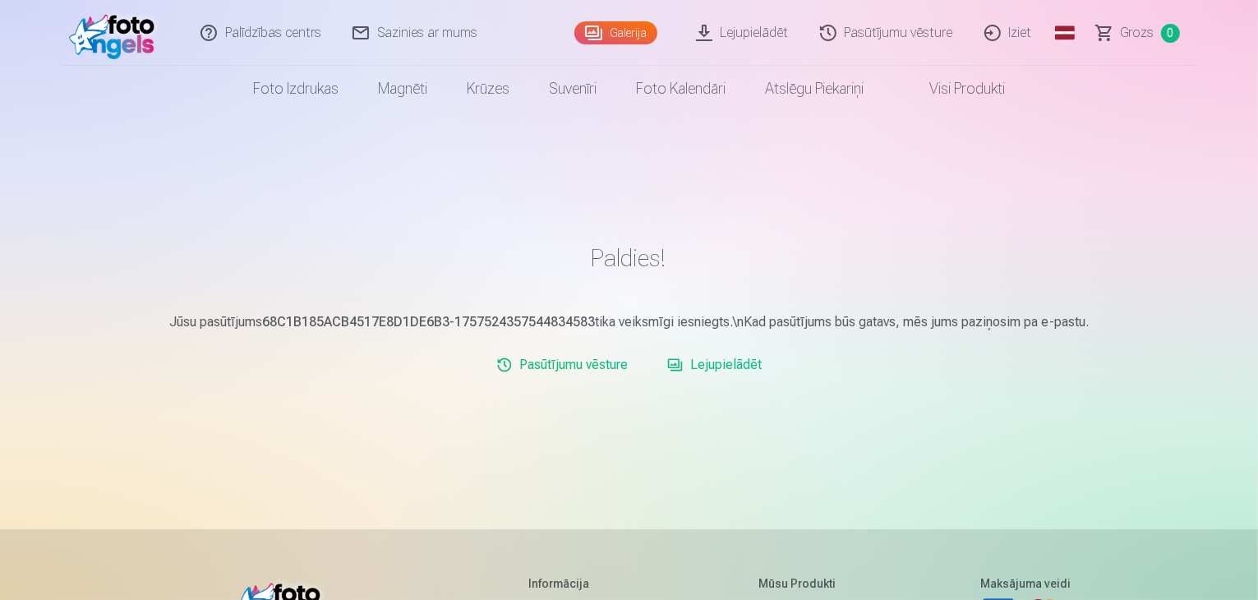
click at [703, 367] on link "Lejupielādēt" at bounding box center [715, 364] width 108 height 33
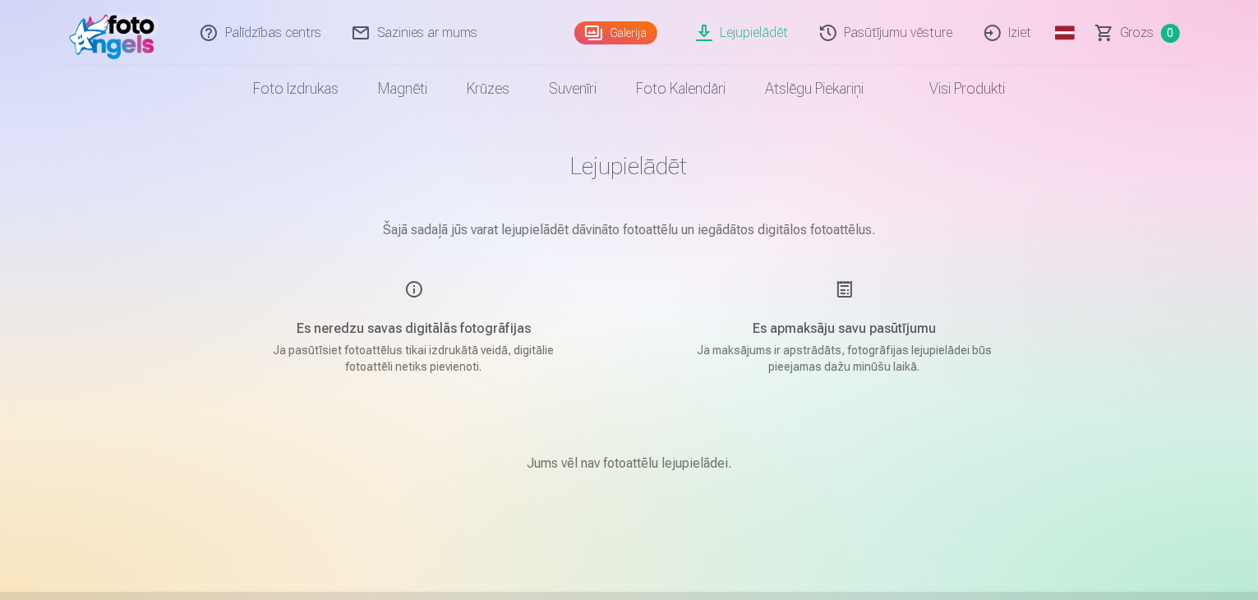
click at [907, 37] on link "Pasūtījumu vēsture" at bounding box center [887, 33] width 164 height 66
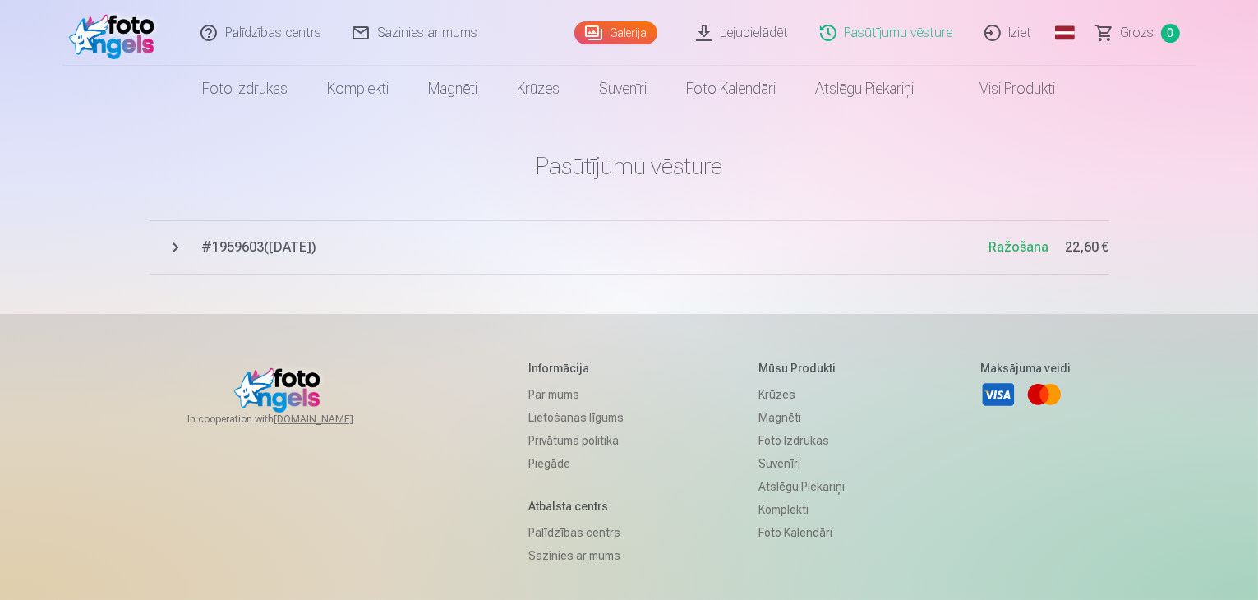
click at [1019, 246] on span "Ražošana" at bounding box center [1019, 247] width 60 height 16
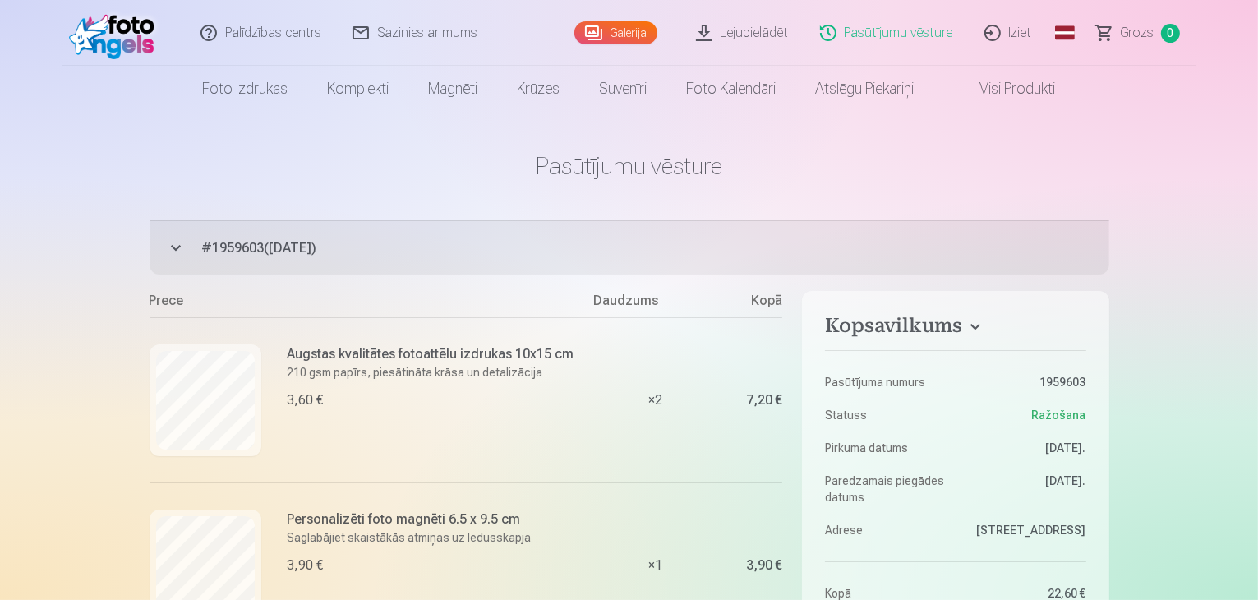
scroll to position [164, 0]
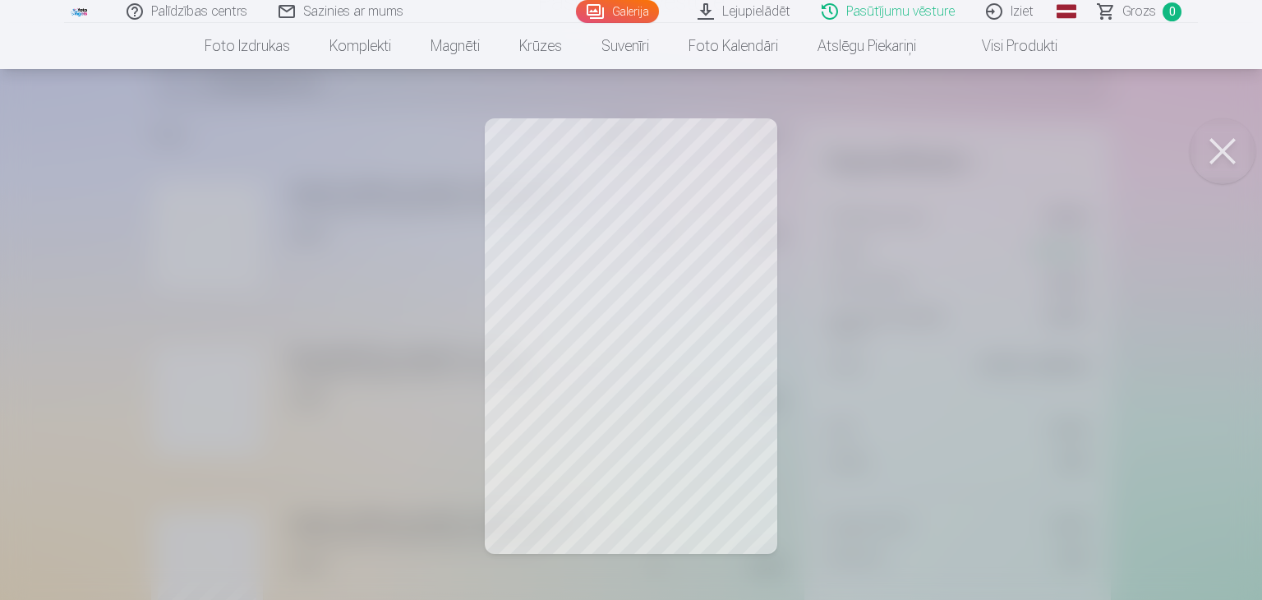
click at [710, 495] on div at bounding box center [631, 300] width 1262 height 600
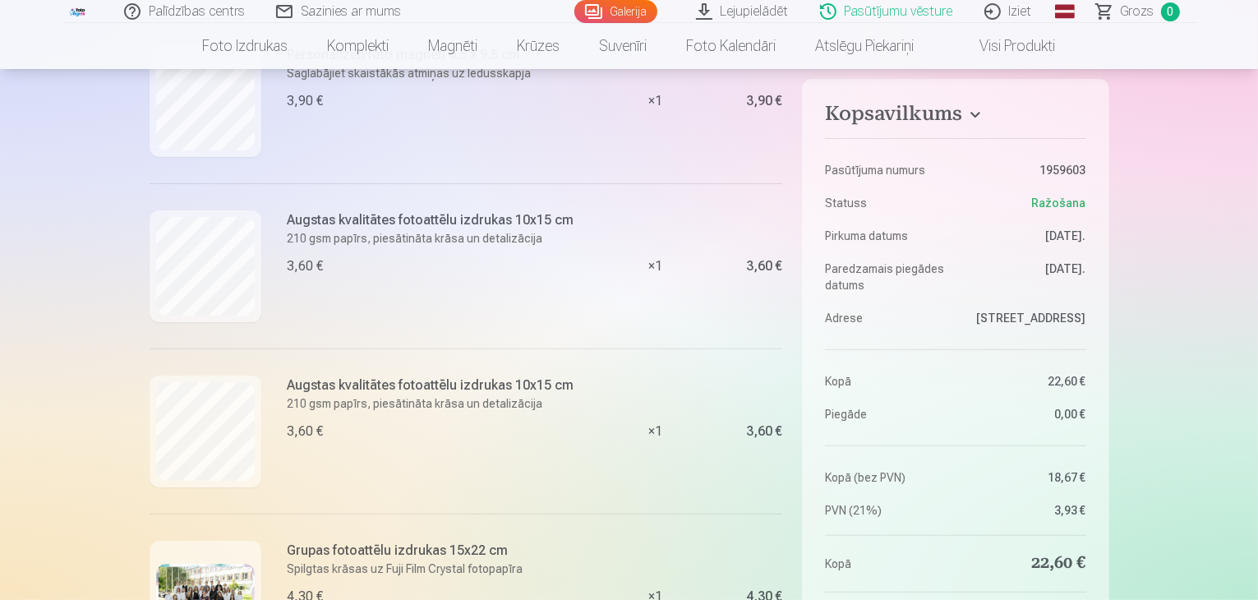
scroll to position [493, 0]
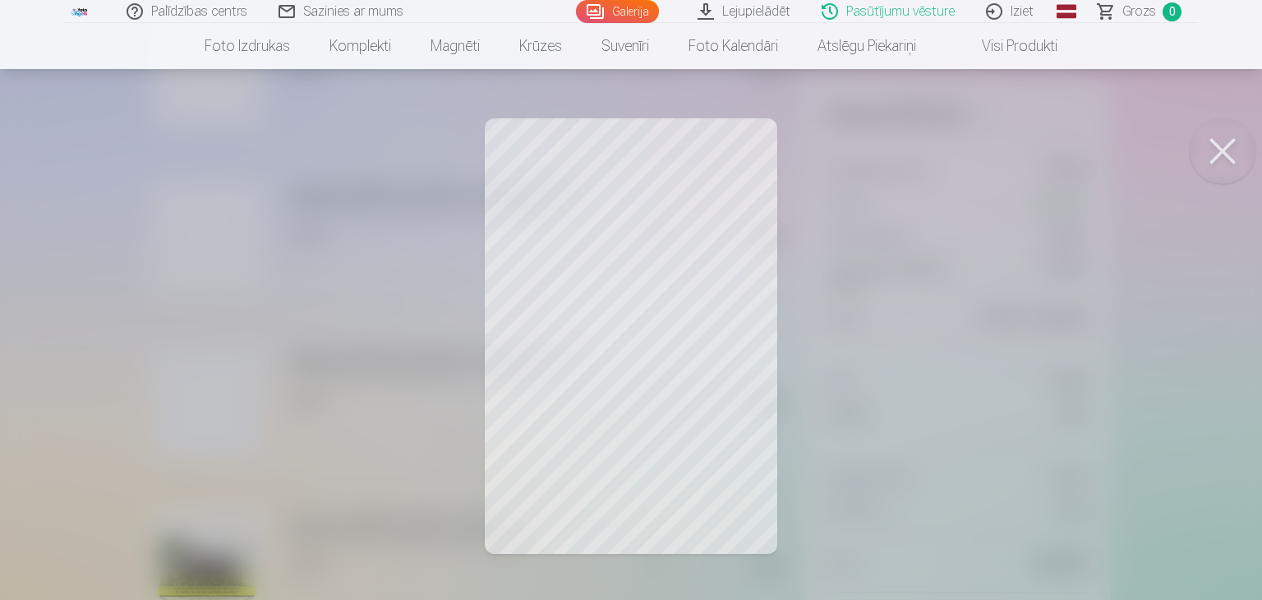
click at [1224, 154] on button at bounding box center [1223, 151] width 66 height 66
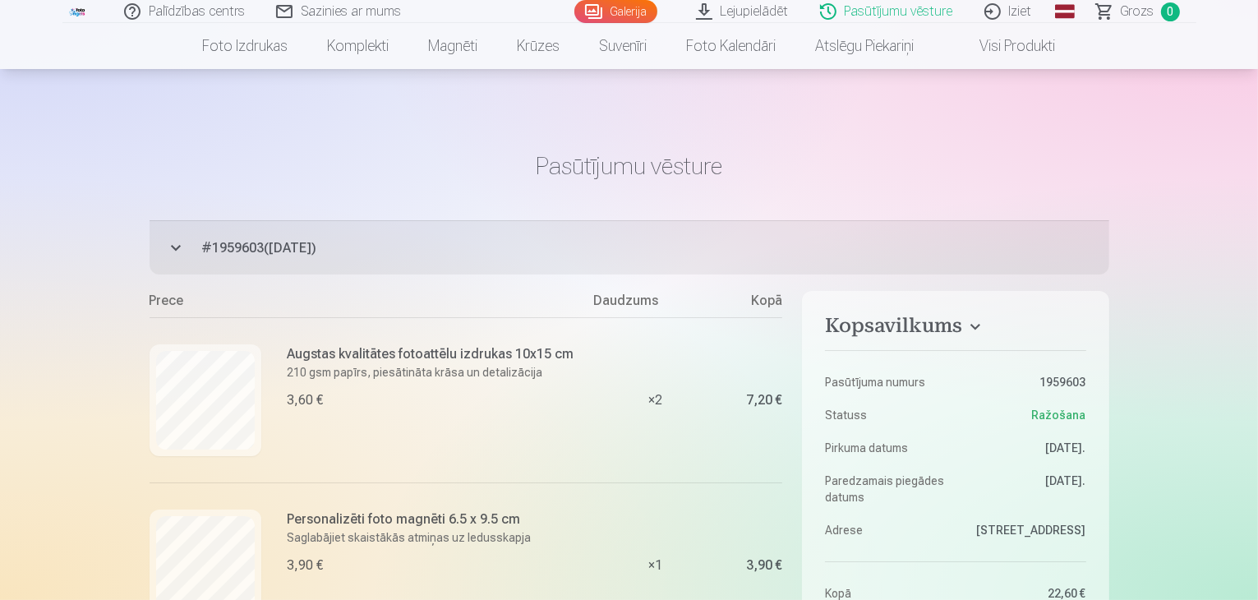
scroll to position [0, 0]
